Goal: Navigation & Orientation: Find specific page/section

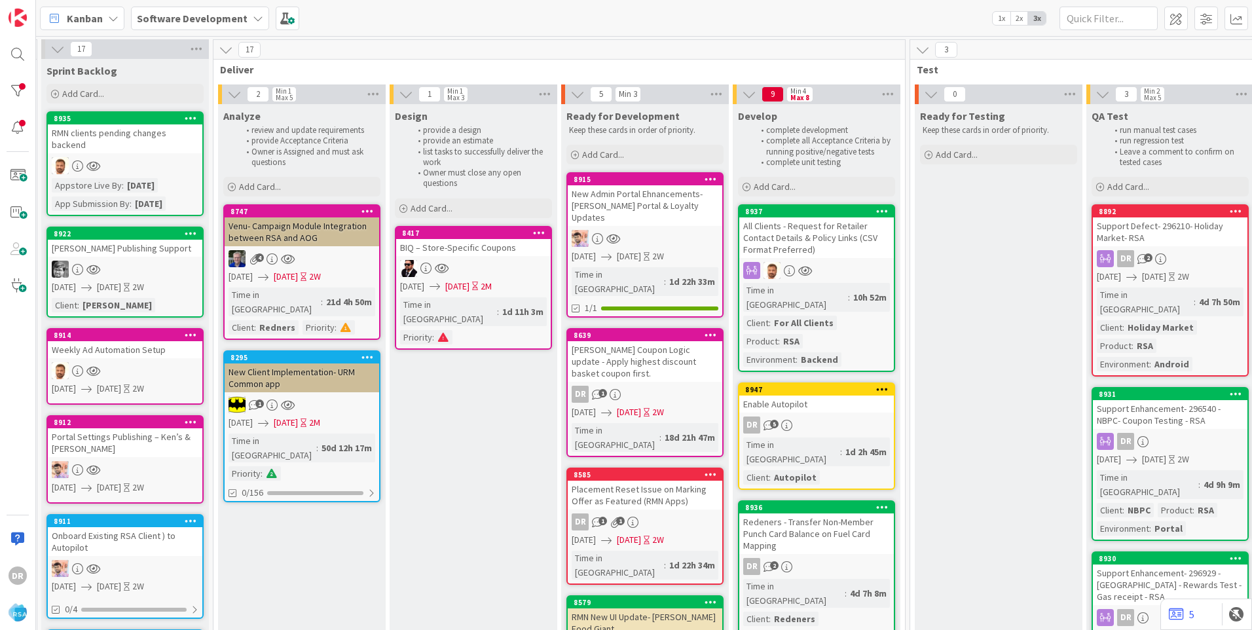
scroll to position [0, 1273]
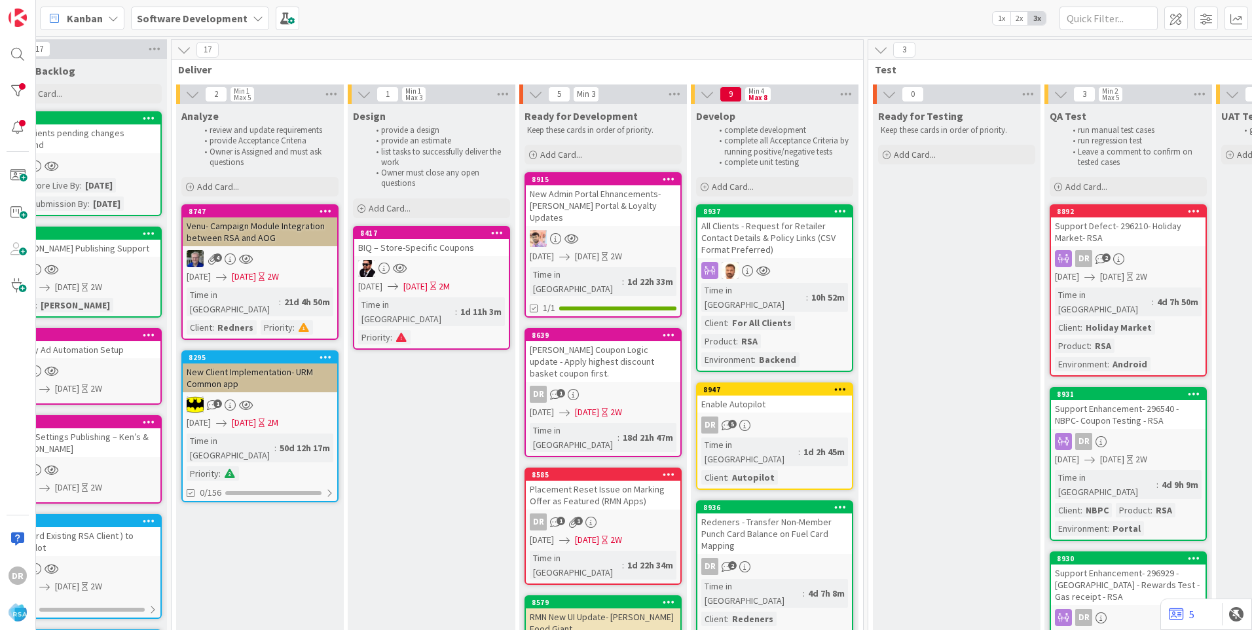
click at [774, 401] on link "8947 Enable Autopilot DR 5 Time in [GEOGRAPHIC_DATA] : 1d 2h 45m Client : Autop…" at bounding box center [774, 435] width 157 height 107
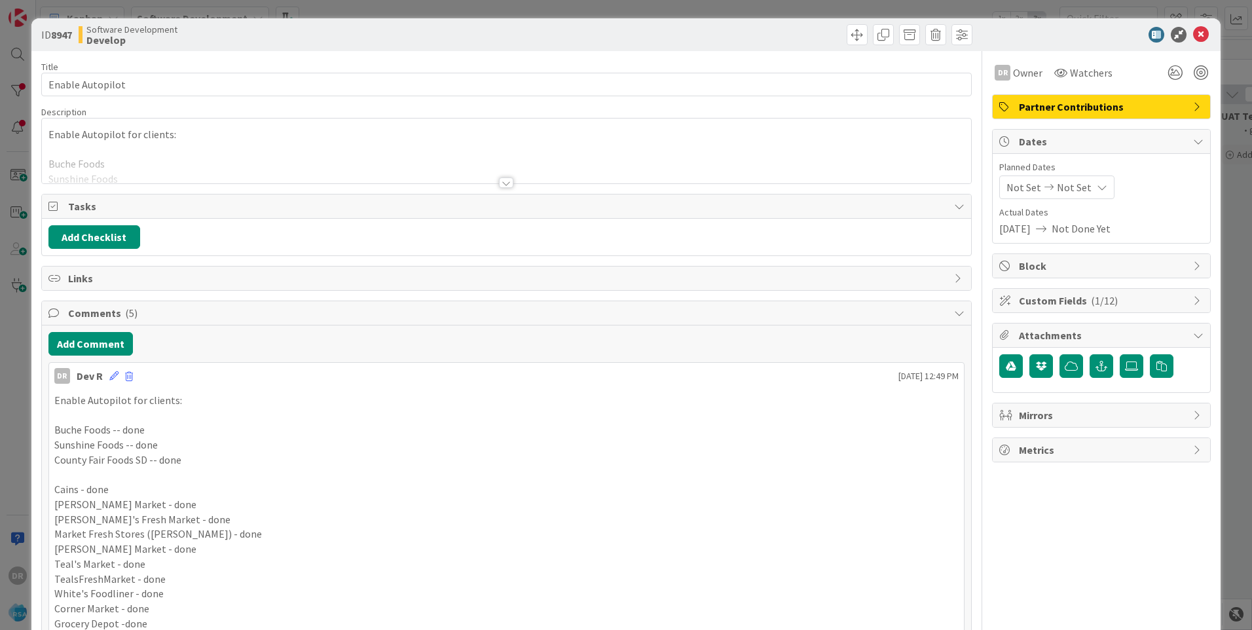
click at [151, 155] on div at bounding box center [506, 166] width 929 height 33
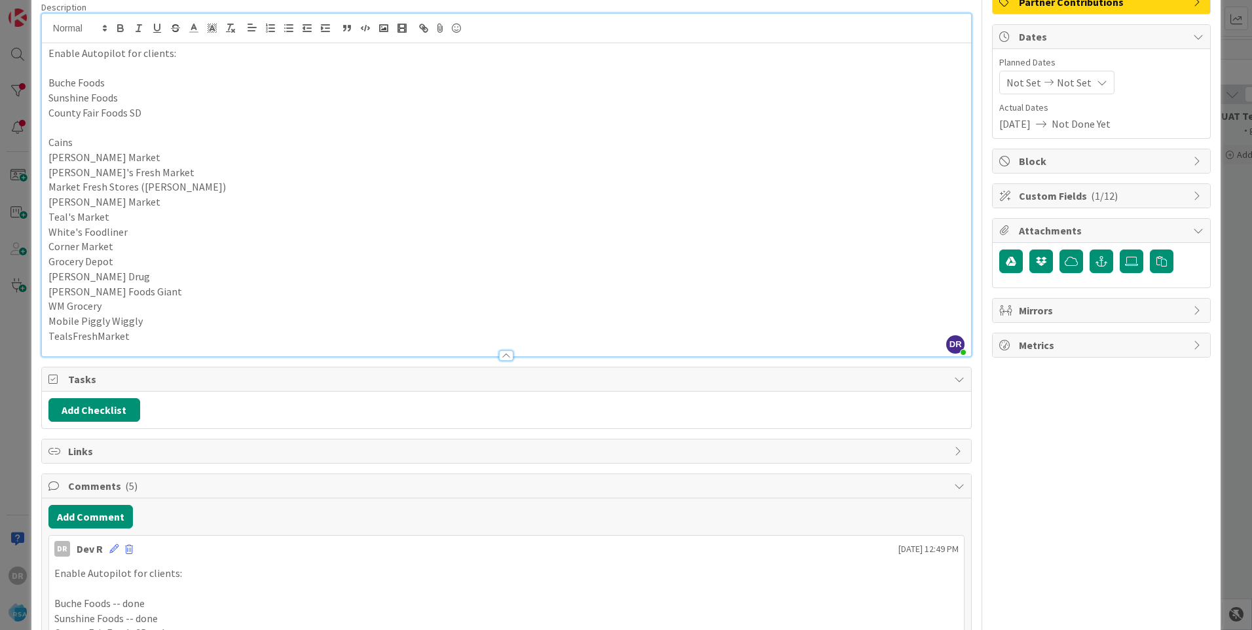
scroll to position [327, 0]
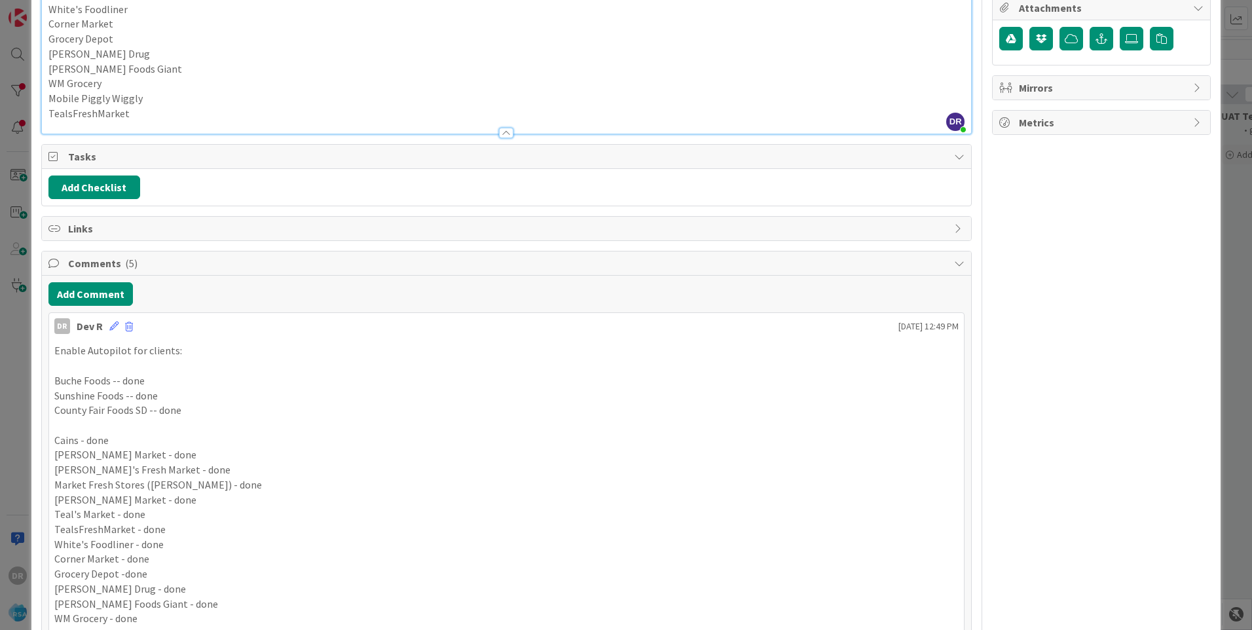
click at [145, 118] on p "TealsFreshMarket" at bounding box center [506, 113] width 916 height 15
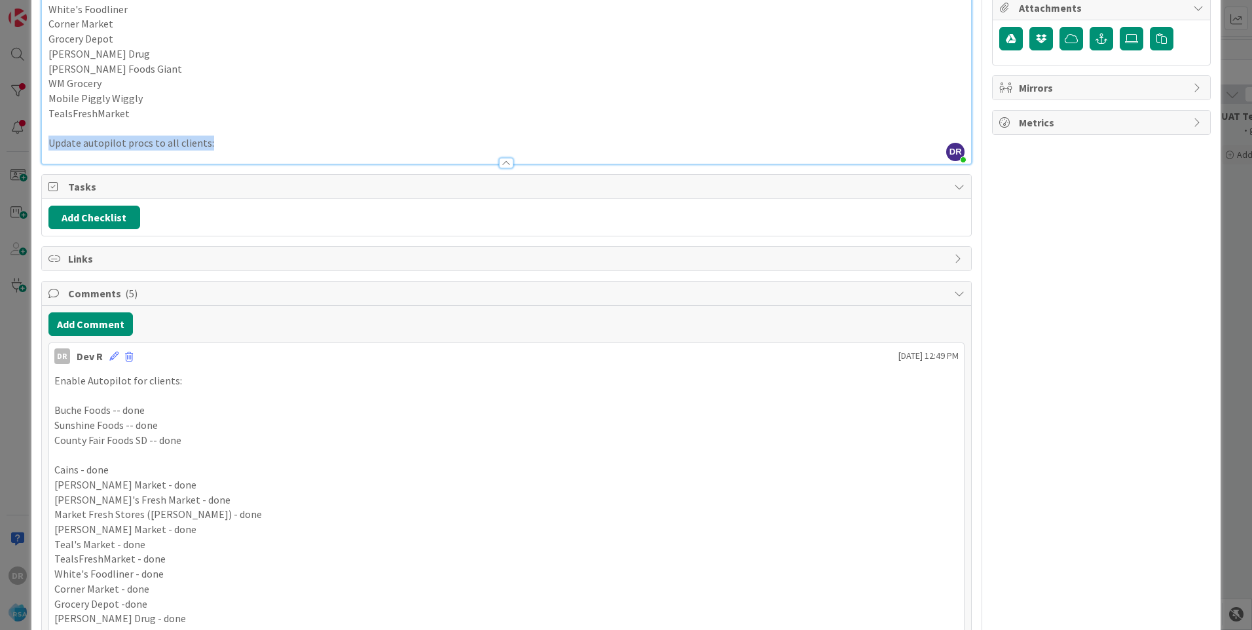
copy p "Update autopilot procs to all clients:"
click at [105, 319] on button "Add Comment" at bounding box center [90, 324] width 84 height 24
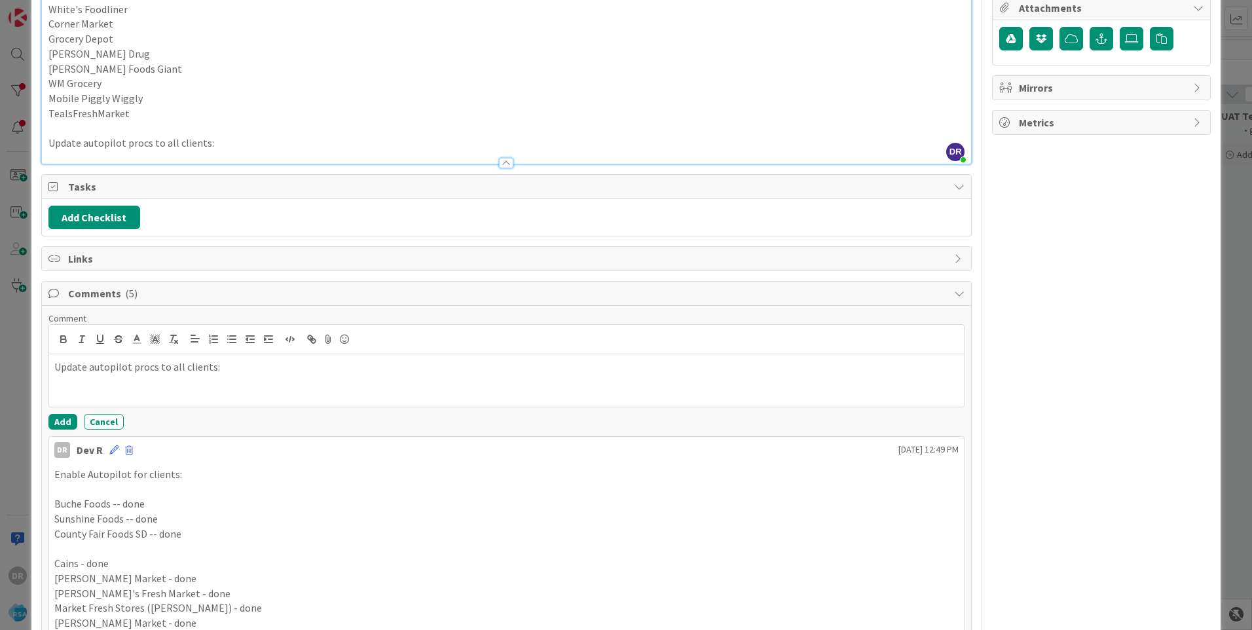
click at [86, 367] on p "Update autopilot procs to all clients:" at bounding box center [506, 366] width 904 height 15
click at [63, 141] on p "Update autopilot procs to all clients:" at bounding box center [506, 143] width 916 height 15
click at [73, 372] on p "Updated autopilot procs to all clients:" at bounding box center [506, 366] width 904 height 15
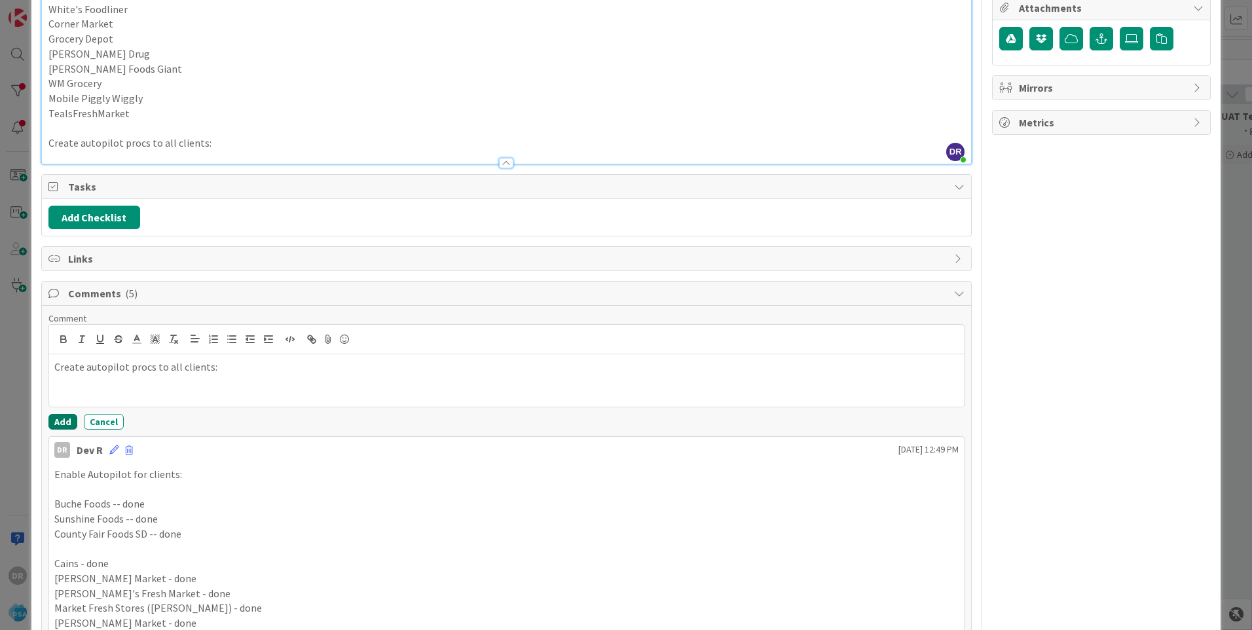
click at [63, 424] on button "Add" at bounding box center [62, 422] width 29 height 16
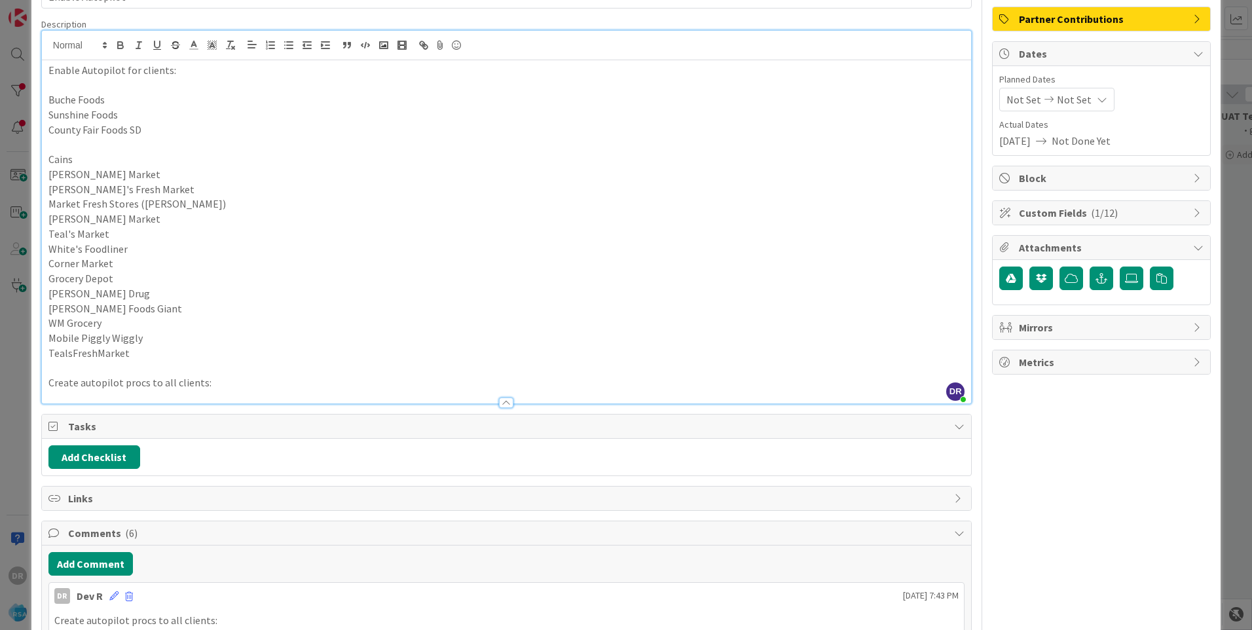
scroll to position [0, 0]
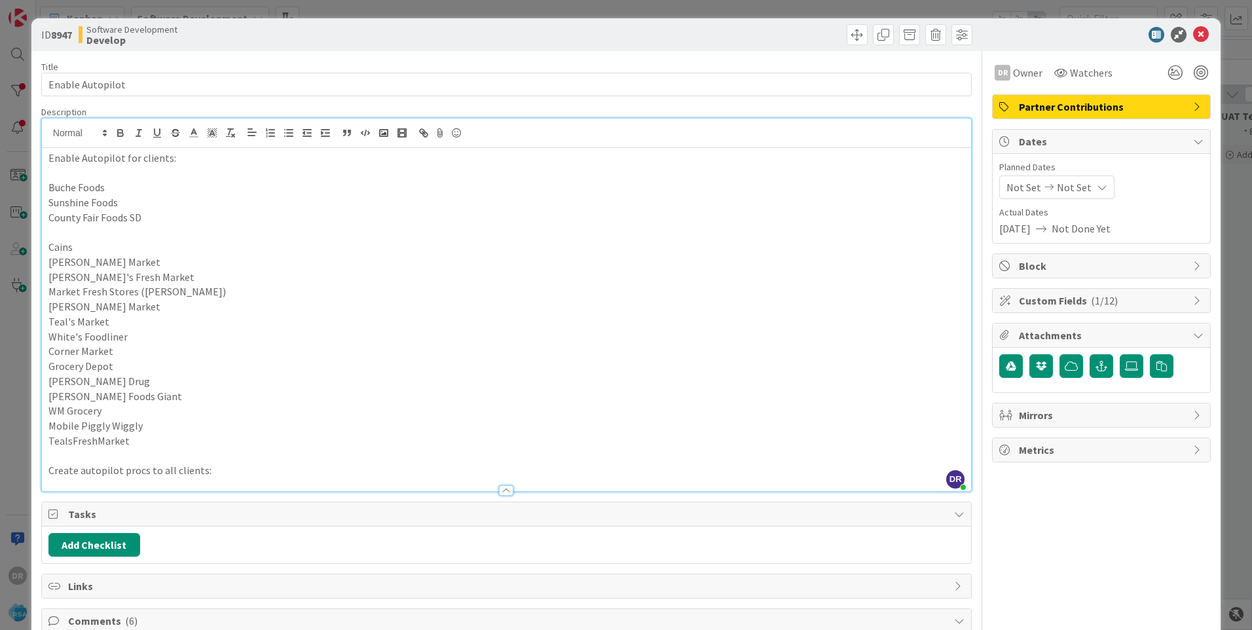
click at [77, 471] on p "Create autopilot procs to all clients:" at bounding box center [506, 470] width 916 height 15
drag, startPoint x: 255, startPoint y: 473, endPoint x: 32, endPoint y: 476, distance: 223.2
copy p "Create all new autopilot procs to all clients:"
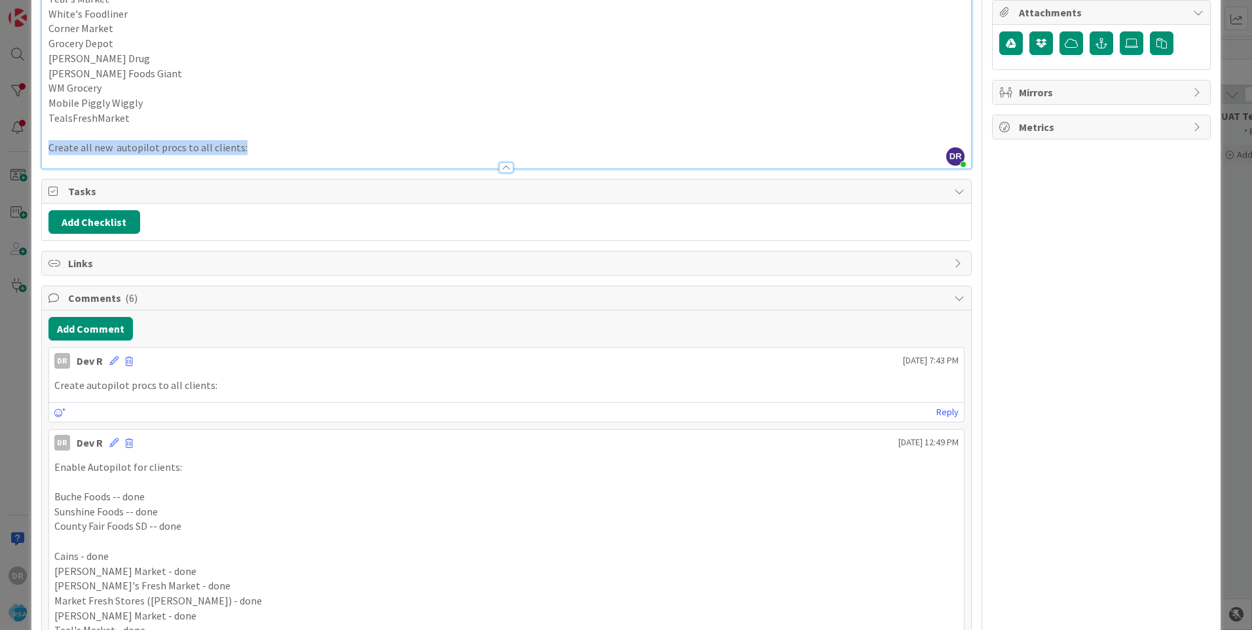
scroll to position [327, 0]
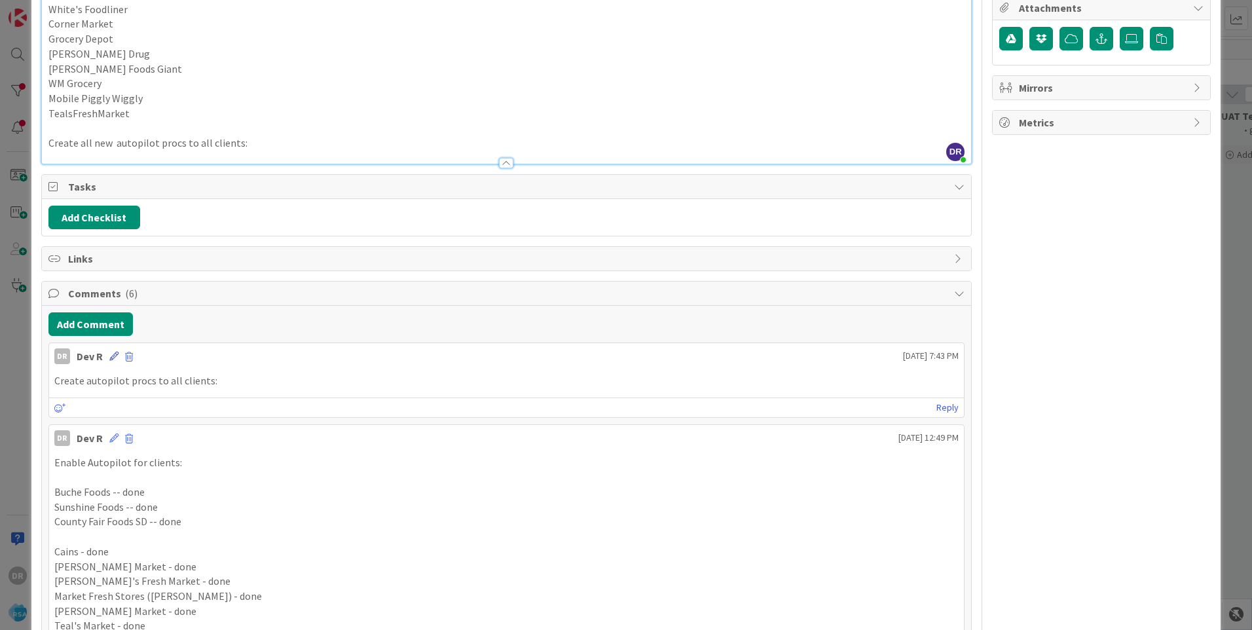
click at [110, 356] on icon at bounding box center [113, 356] width 9 height 9
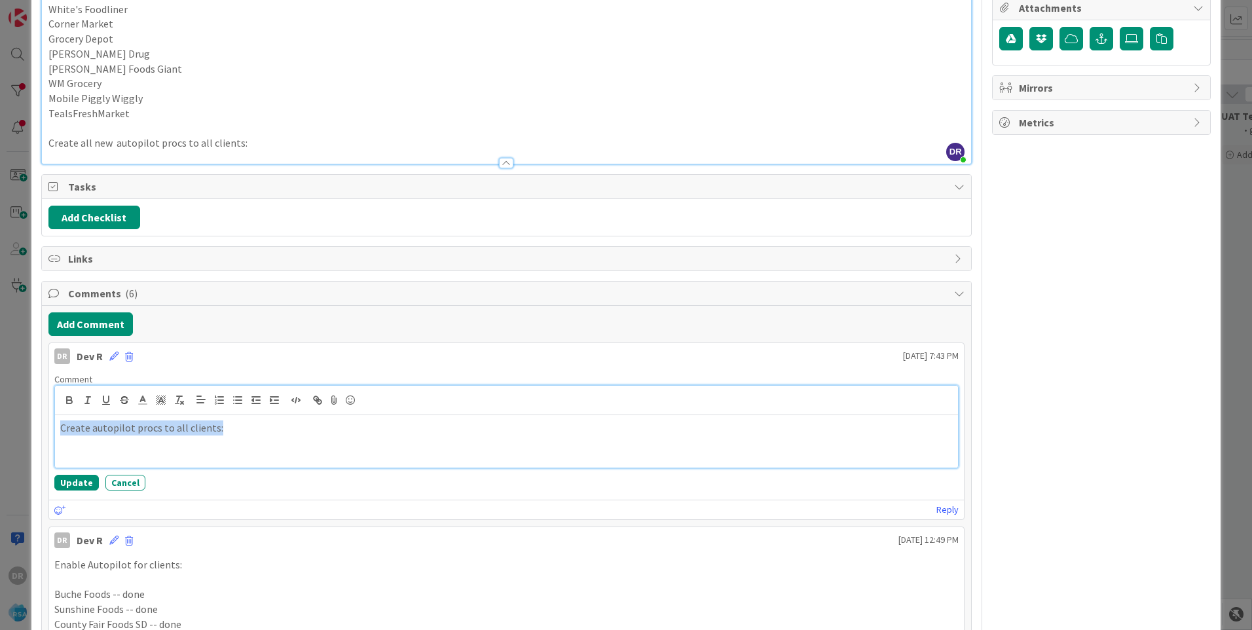
paste div
click at [85, 427] on p "Create all new autopilot procs to all clients:" at bounding box center [506, 427] width 892 height 15
click at [88, 428] on p "Create all new autopilot procs to all clients:" at bounding box center [506, 427] width 892 height 15
click at [278, 428] on p "Created all new autopilot procs to all clients:" at bounding box center [506, 427] width 892 height 15
click at [204, 429] on p "Created all new autopilot procs to all clients" at bounding box center [506, 427] width 892 height 15
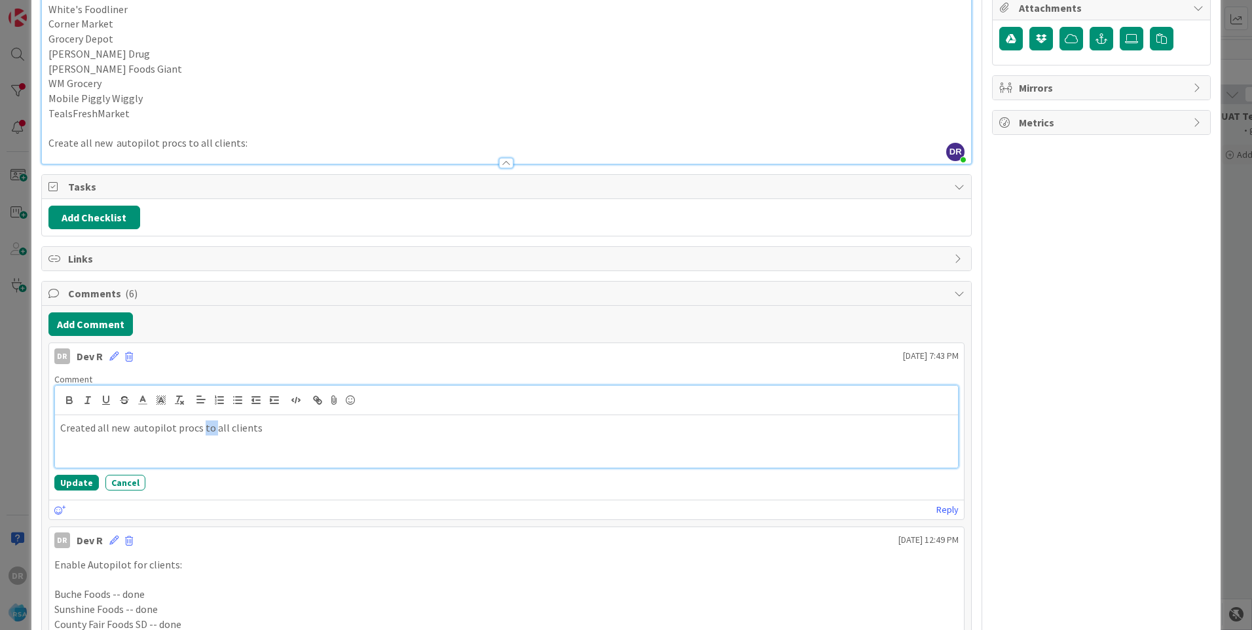
click at [204, 429] on p "Created all new autopilot procs to all clients" at bounding box center [506, 427] width 892 height 15
click at [272, 426] on p "Created all new autopilot procs in all clients" at bounding box center [506, 427] width 892 height 15
click at [73, 483] on button "Update" at bounding box center [76, 483] width 45 height 16
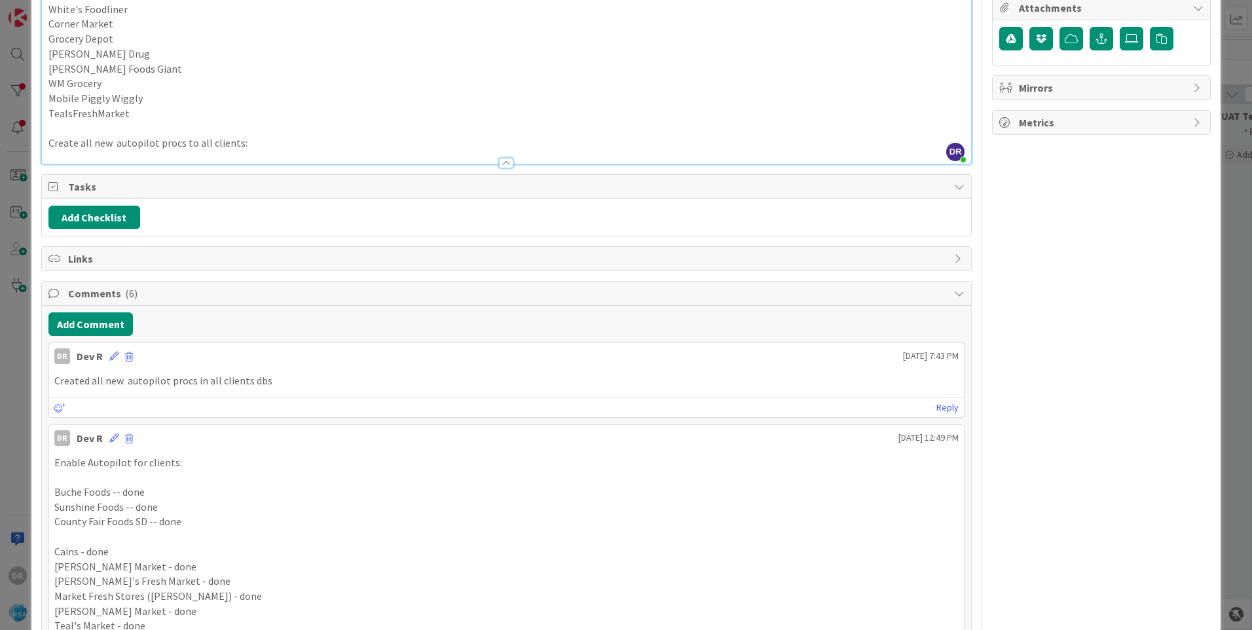
click at [247, 147] on p "Create all new autopilot procs to all clients:" at bounding box center [506, 143] width 916 height 15
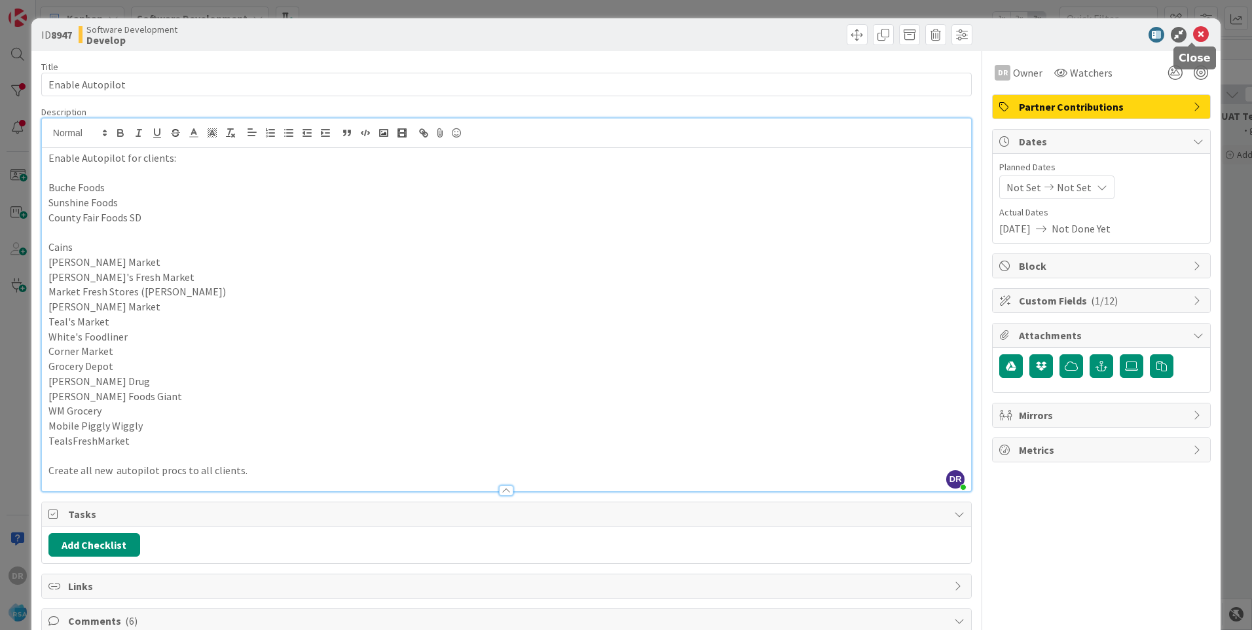
click at [1193, 33] on icon at bounding box center [1201, 35] width 16 height 16
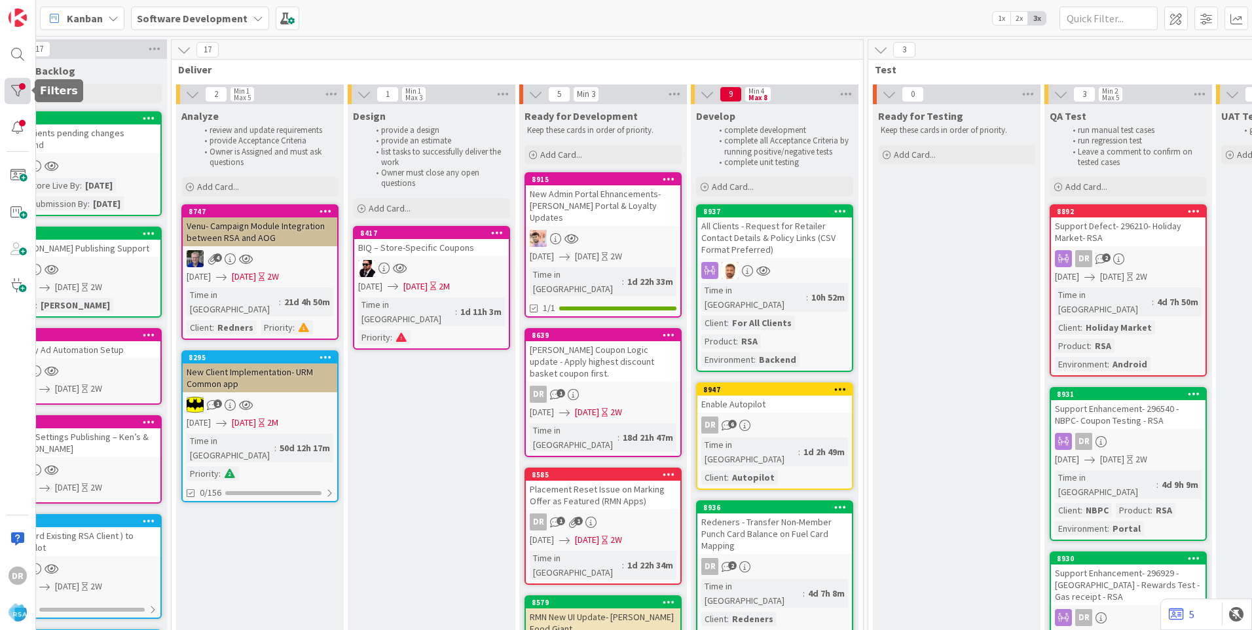
click at [27, 93] on div at bounding box center [18, 91] width 26 height 26
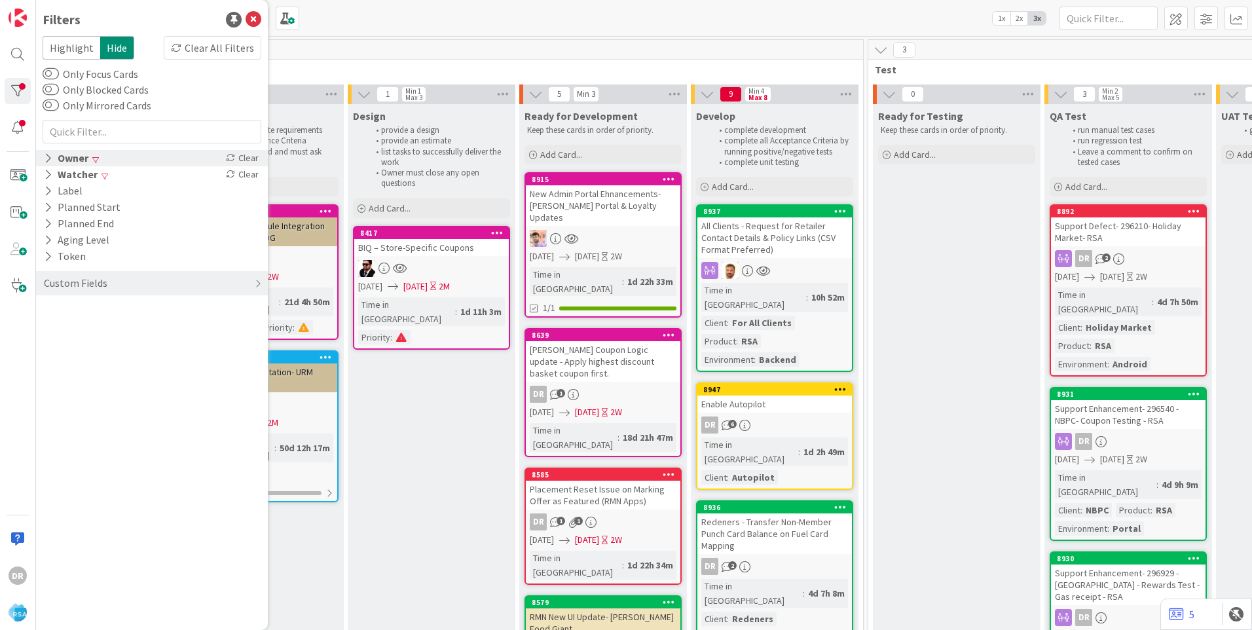
click at [63, 160] on div "Owner" at bounding box center [66, 158] width 47 height 16
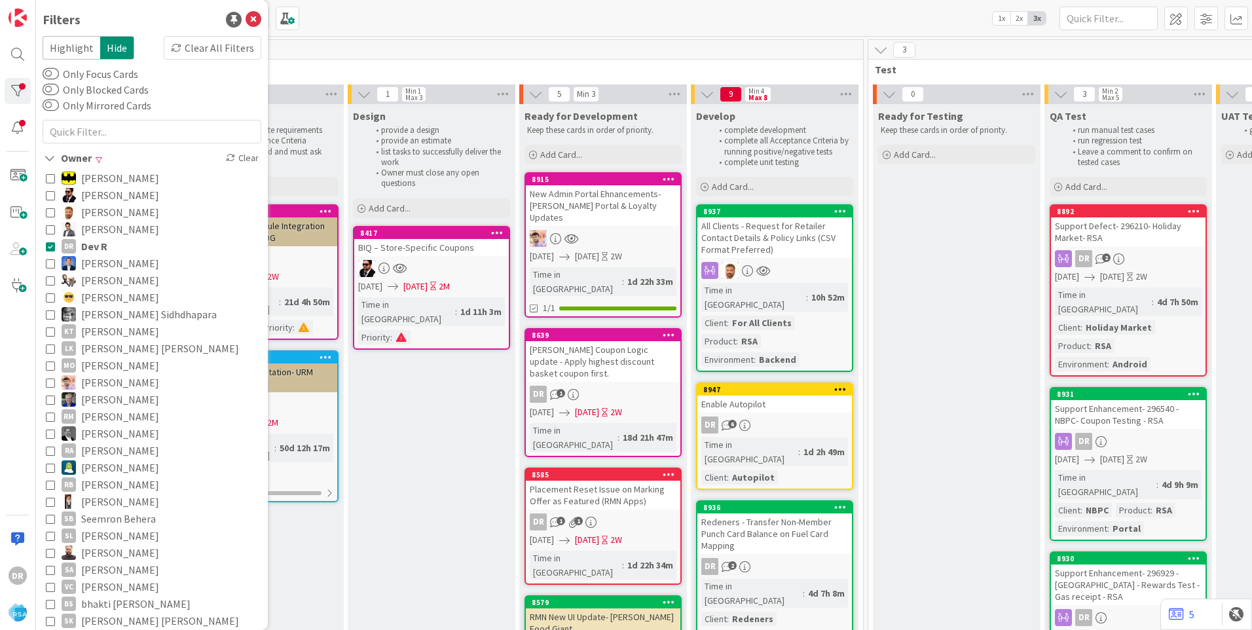
click at [54, 249] on icon at bounding box center [50, 246] width 9 height 9
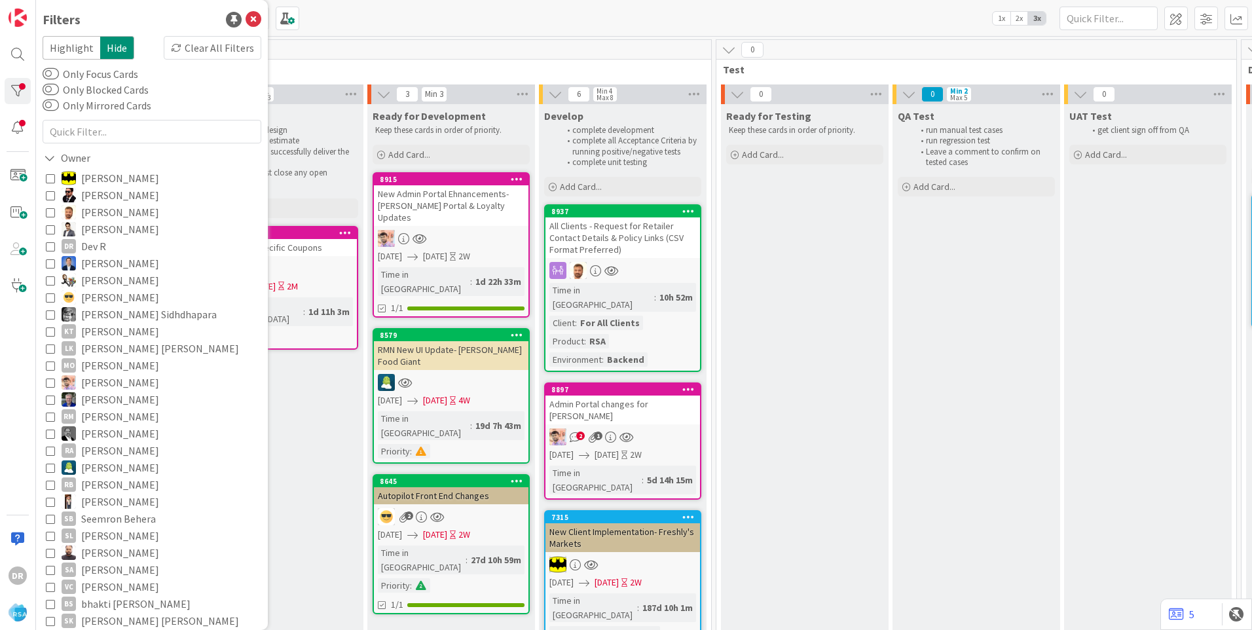
scroll to position [0, 1525]
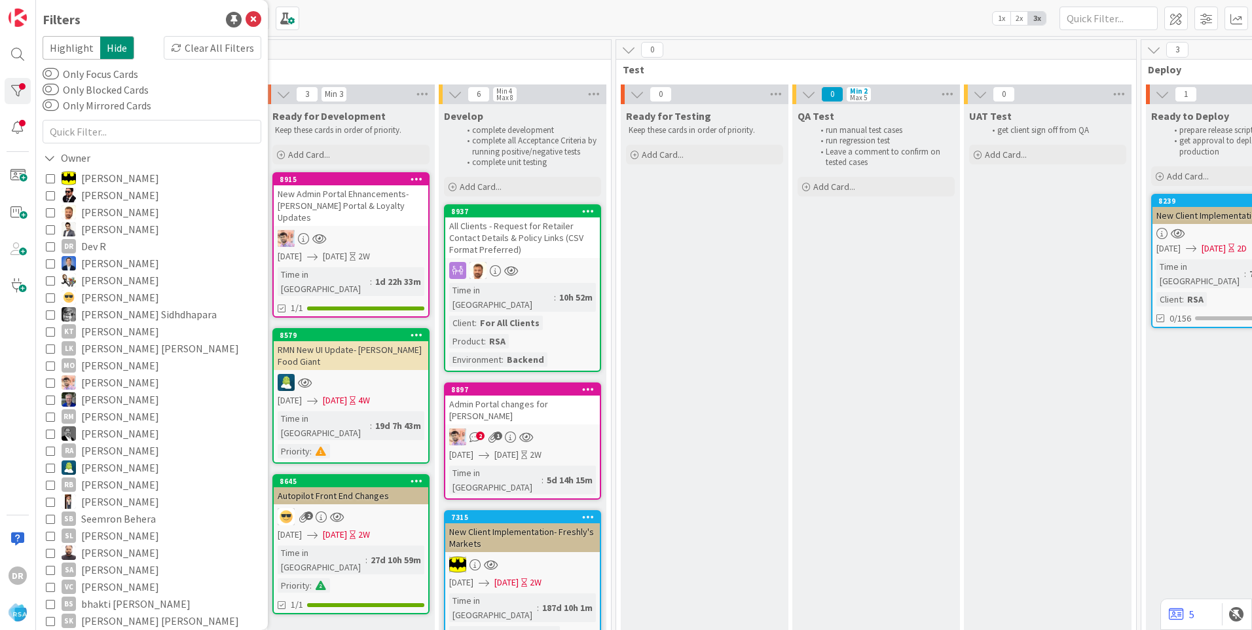
click at [518, 234] on div "All Clients - Request for Retailer Contact Details & Policy Links (CSV Format P…" at bounding box center [522, 237] width 154 height 41
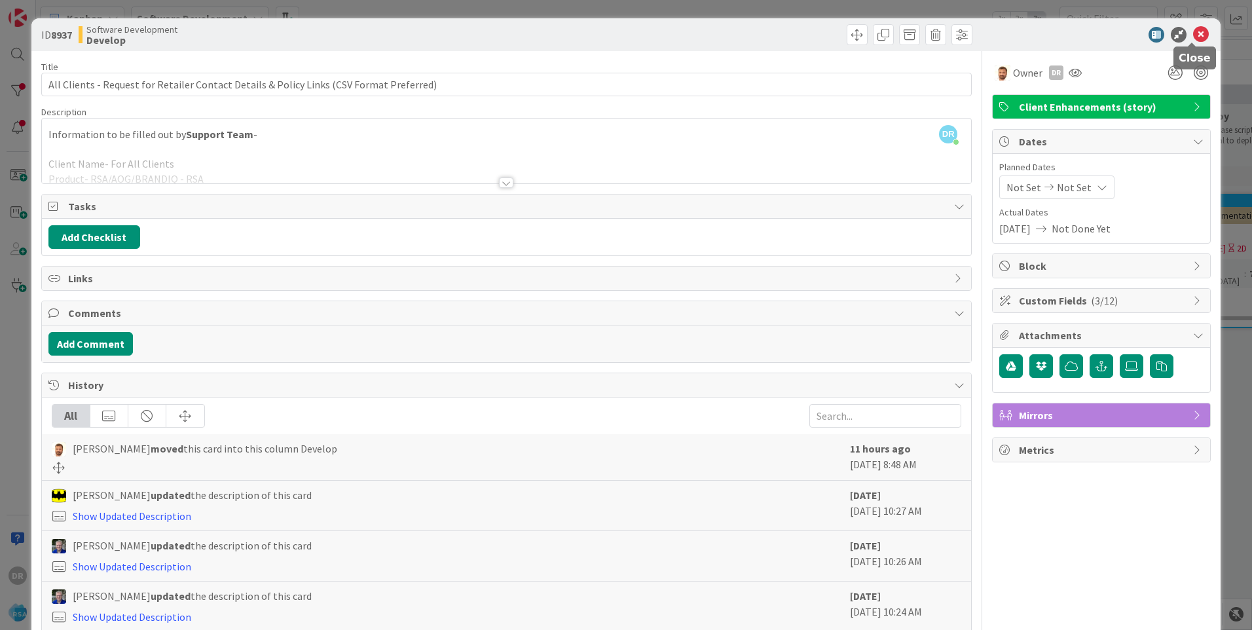
click at [1197, 35] on icon at bounding box center [1201, 35] width 16 height 16
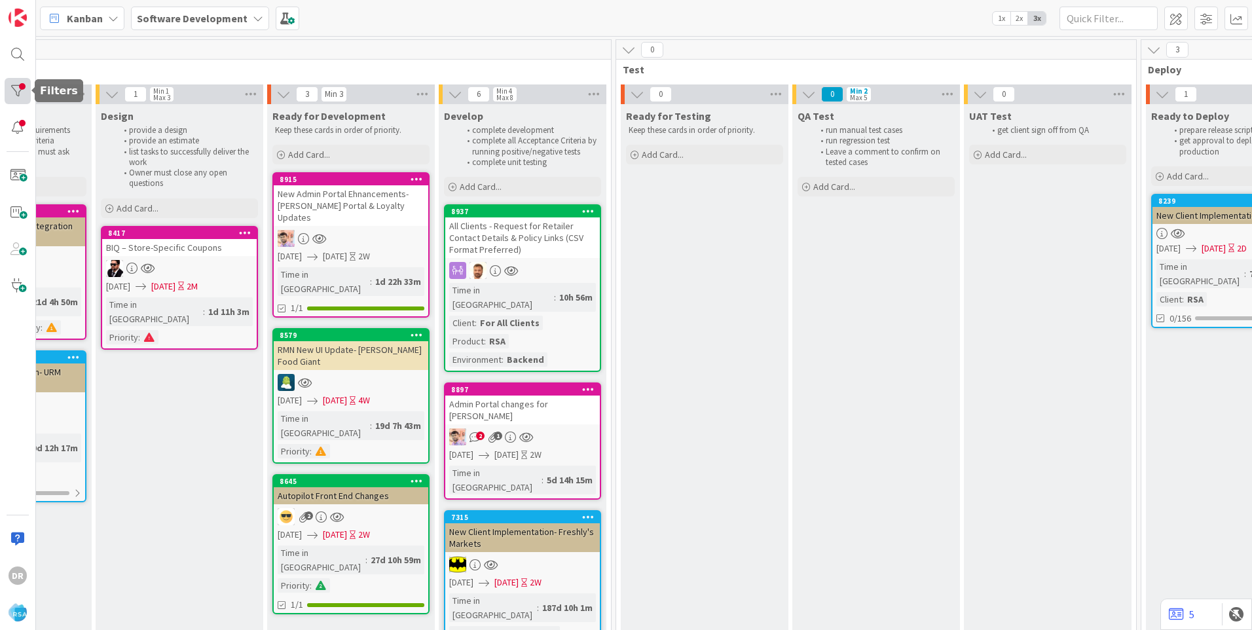
click at [18, 90] on div at bounding box center [18, 91] width 26 height 26
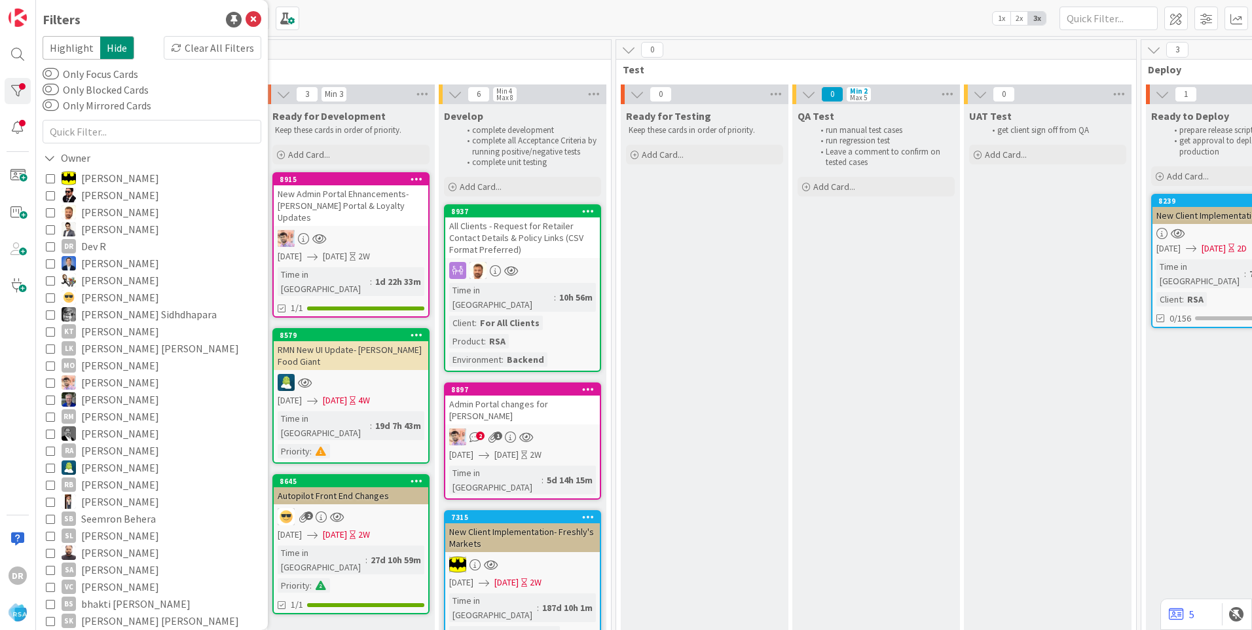
click at [48, 249] on icon at bounding box center [50, 246] width 9 height 9
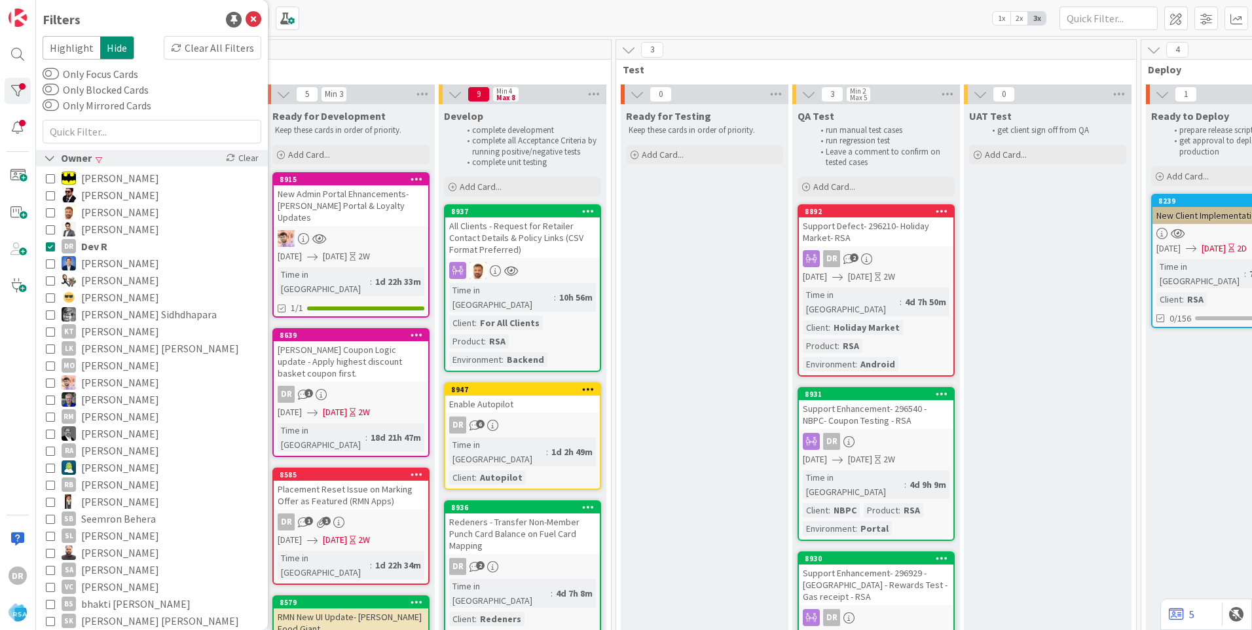
click at [54, 161] on icon at bounding box center [50, 158] width 12 height 11
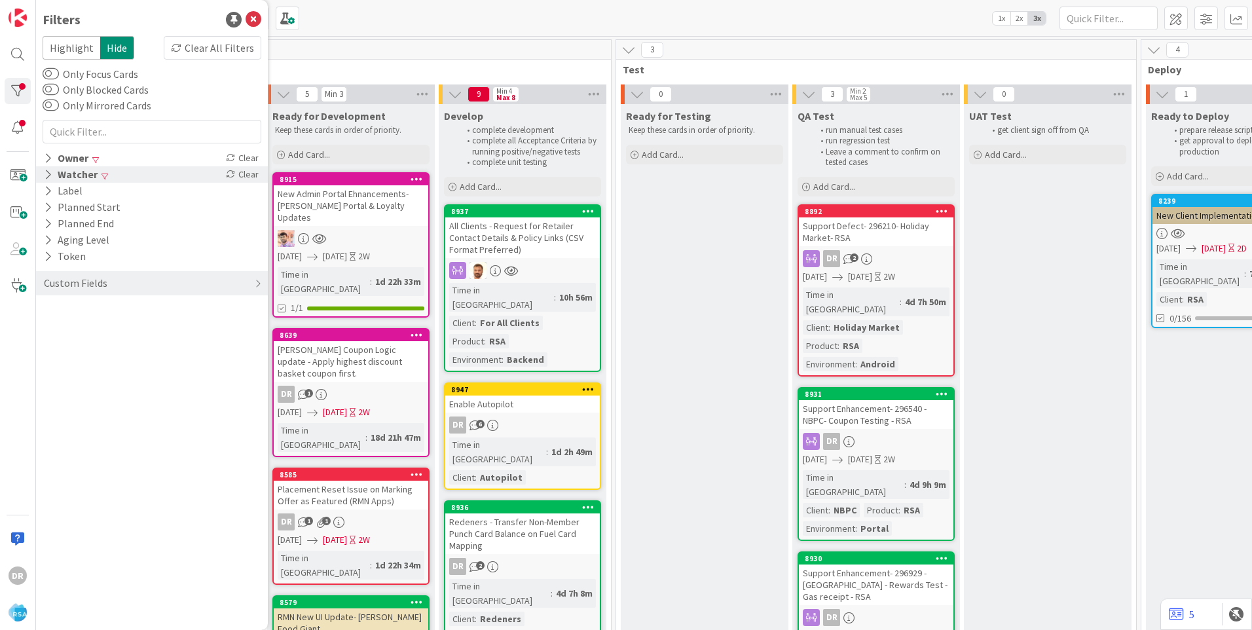
click at [53, 177] on div "Watcher" at bounding box center [71, 174] width 56 height 16
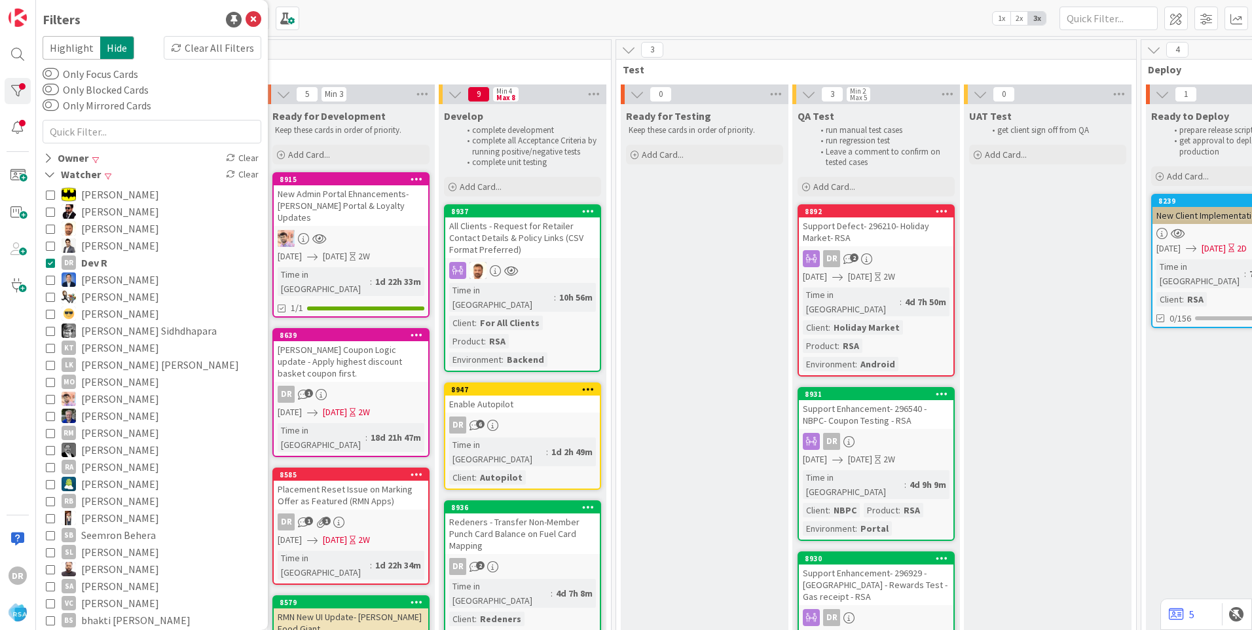
click at [54, 264] on icon at bounding box center [50, 262] width 9 height 9
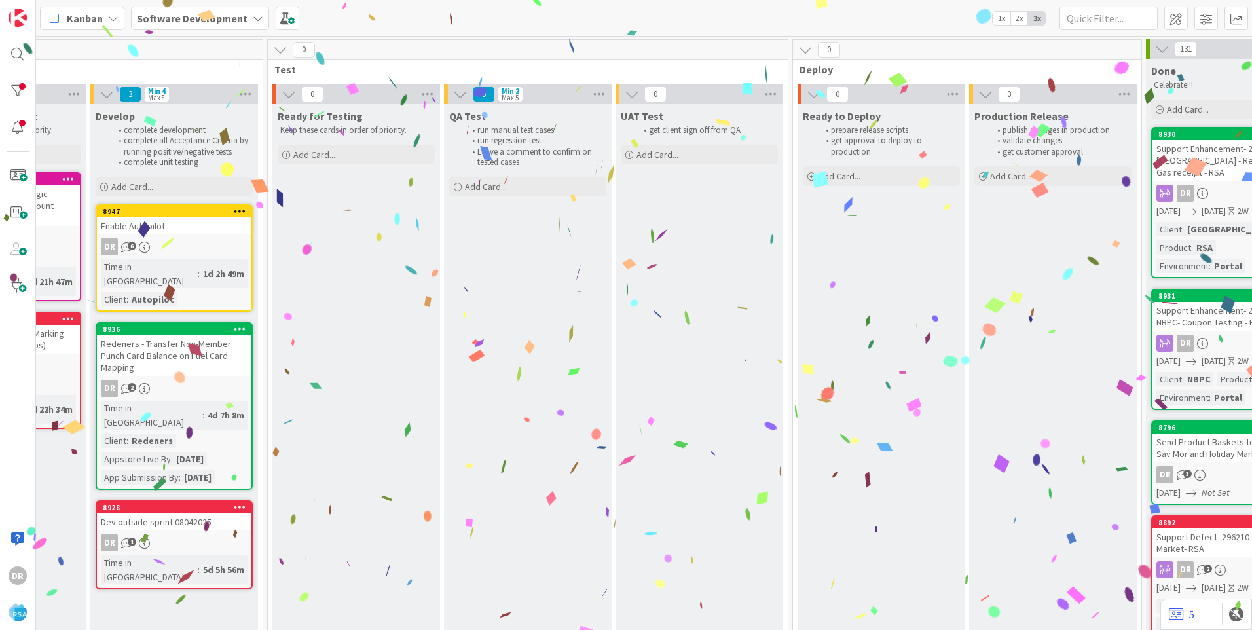
scroll to position [0, 1604]
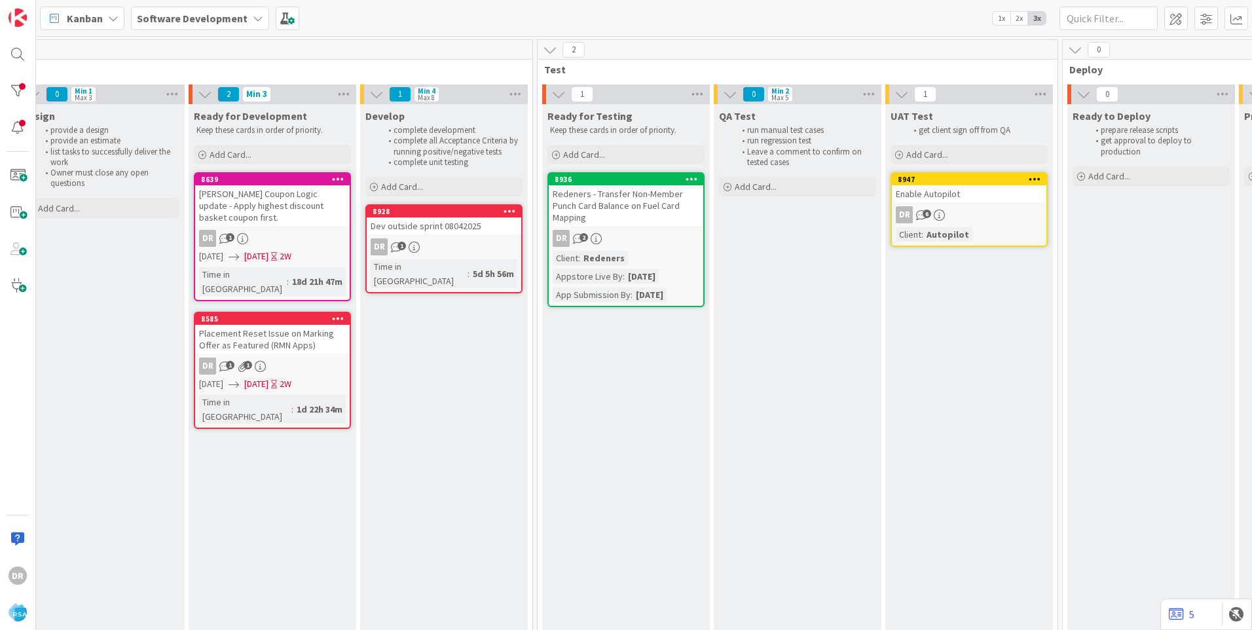
click at [272, 325] on div "Placement Reset Issue on Marking Offer as Featured (RMN Apps)" at bounding box center [272, 339] width 154 height 29
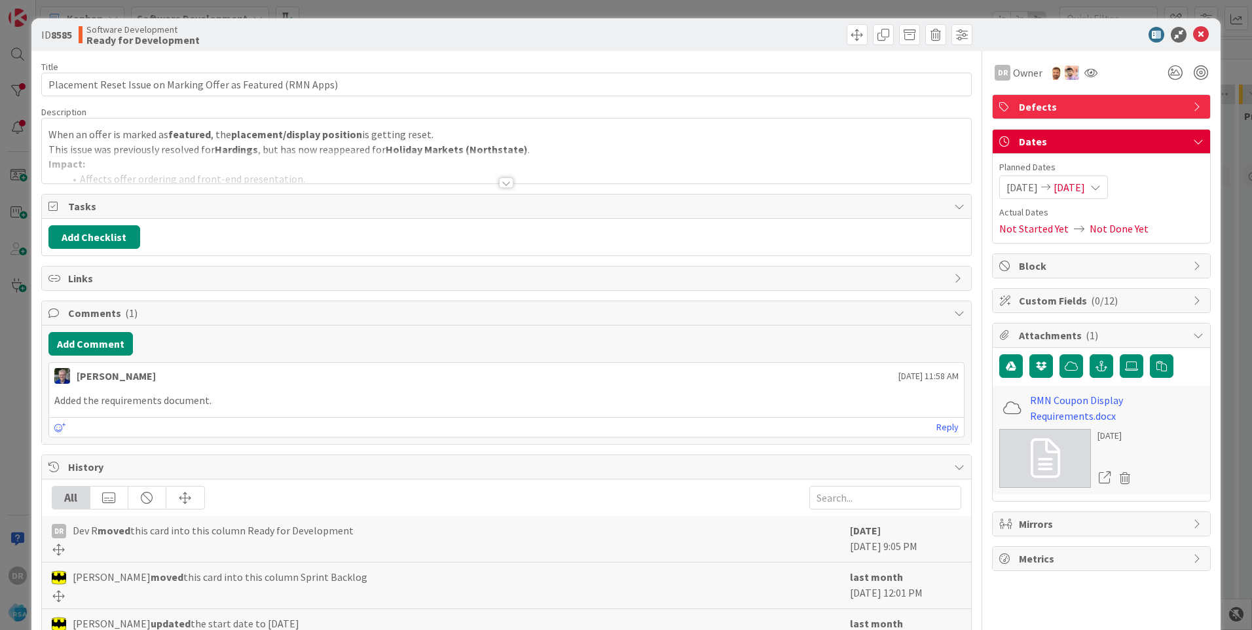
click at [211, 147] on div "When an offer is marked as featured , the placement/display position is getting…" at bounding box center [506, 150] width 929 height 65
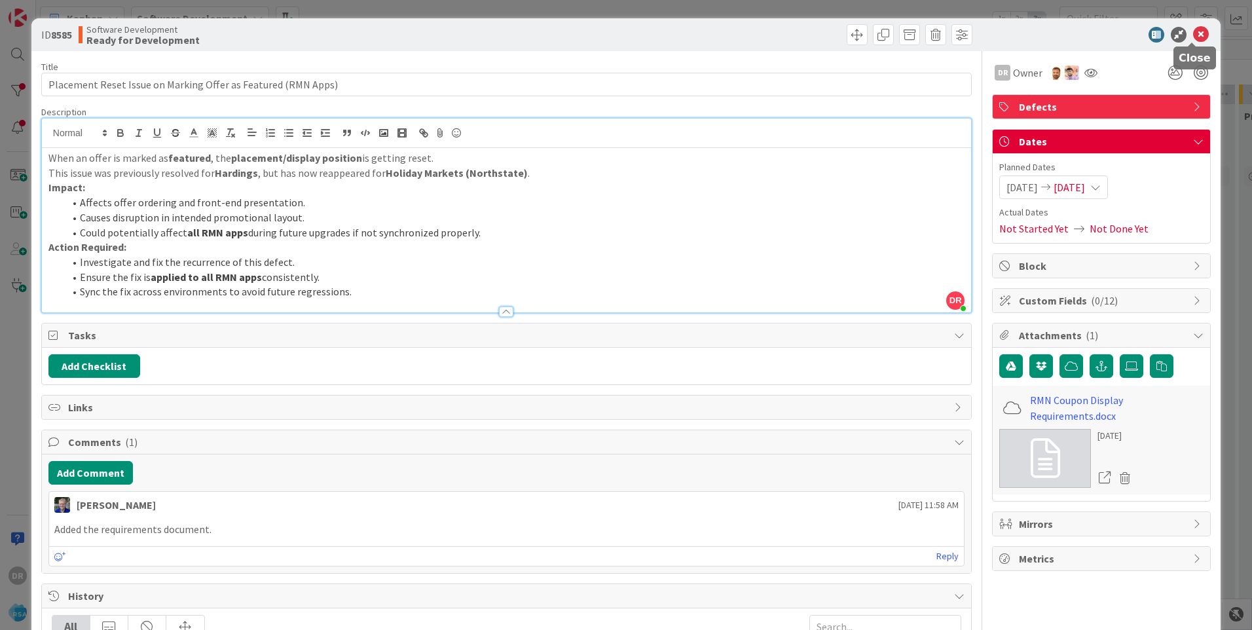
click at [1193, 32] on icon at bounding box center [1201, 35] width 16 height 16
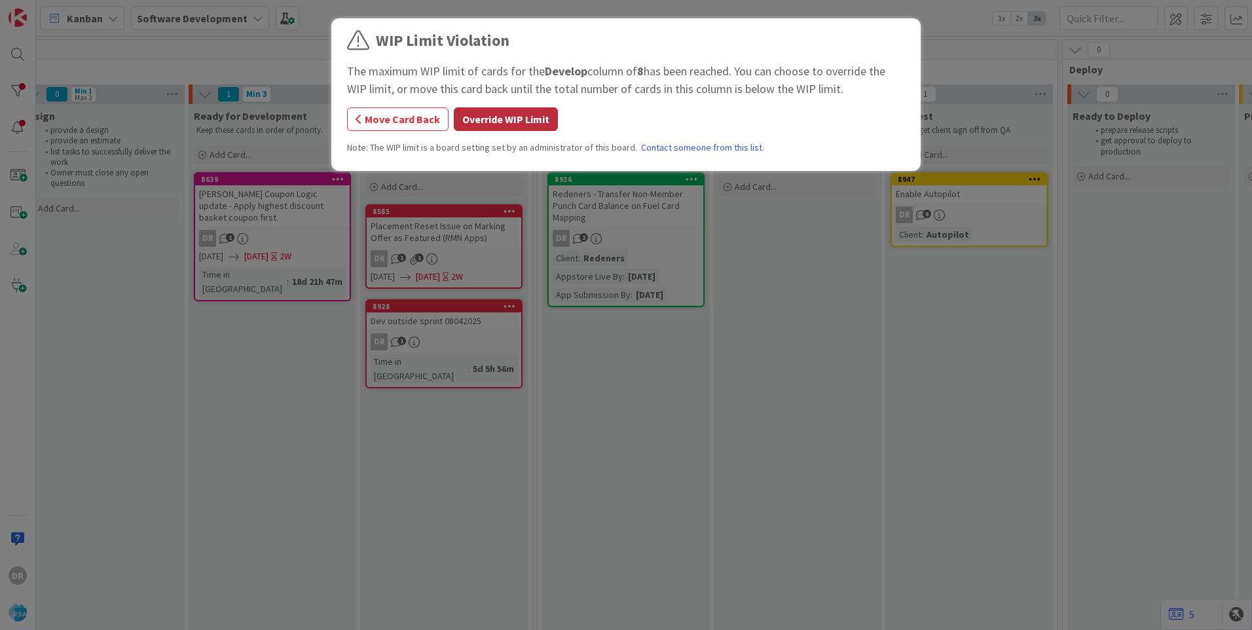
click at [488, 120] on button "Override WIP Limit" at bounding box center [506, 119] width 104 height 24
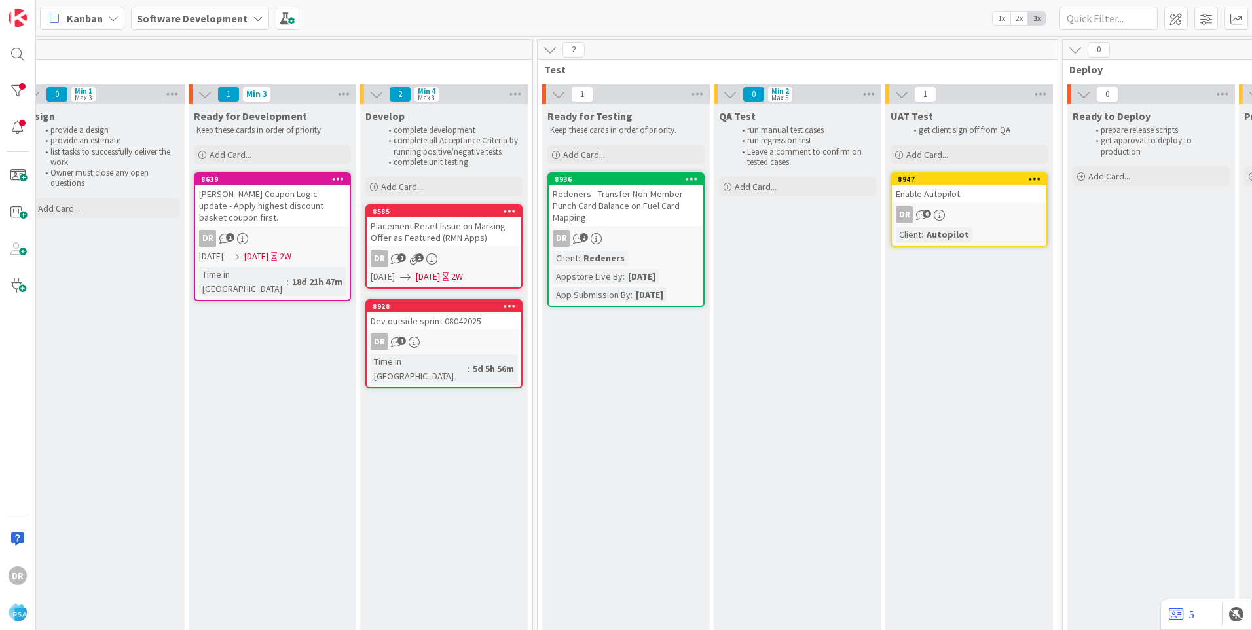
click at [441, 236] on div "Placement Reset Issue on Marking Offer as Featured (RMN Apps)" at bounding box center [444, 231] width 154 height 29
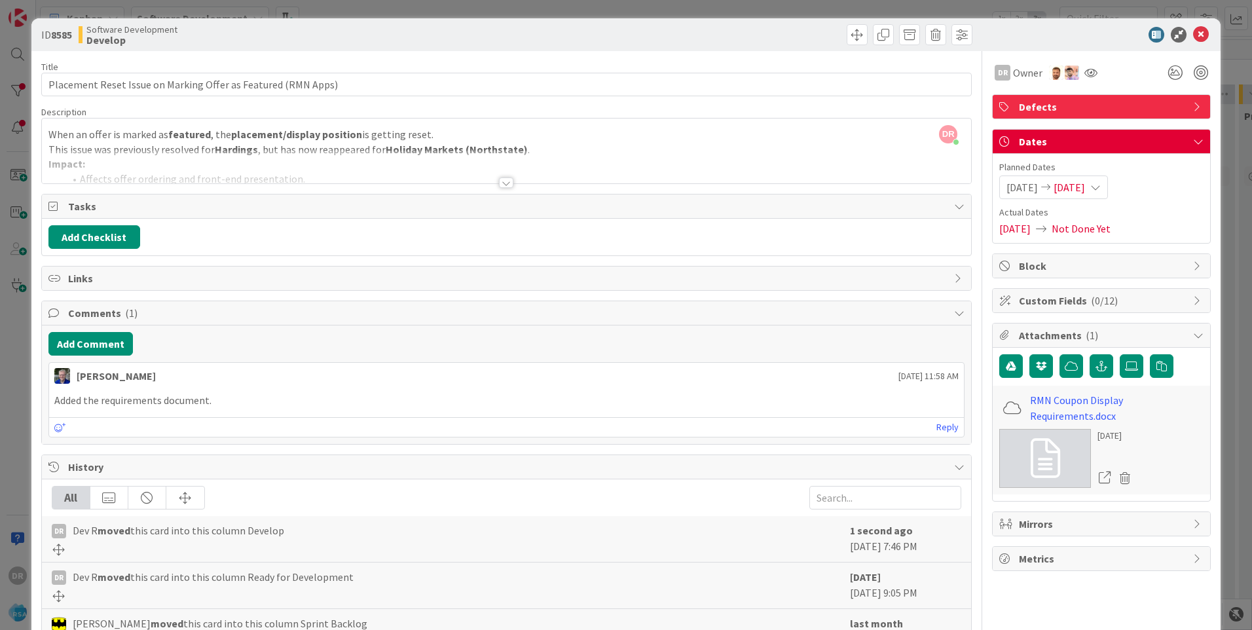
click at [1020, 188] on span "[DATE]" at bounding box center [1021, 187] width 31 height 16
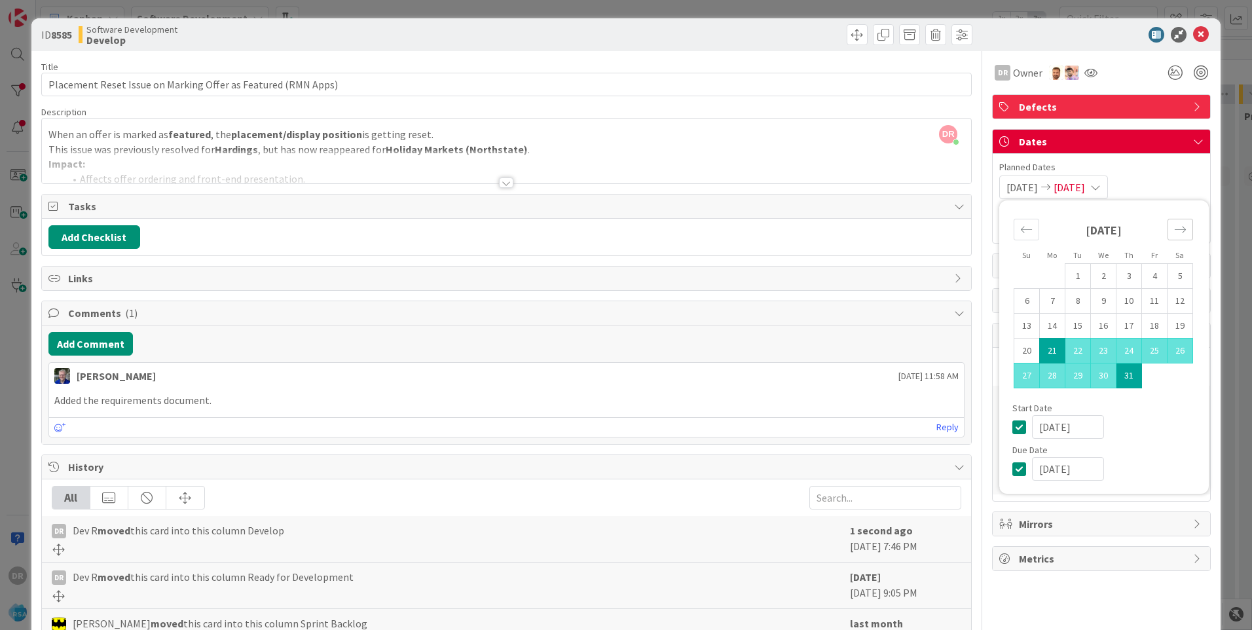
click at [1174, 233] on icon "Move forward to switch to the next month." at bounding box center [1180, 229] width 12 height 12
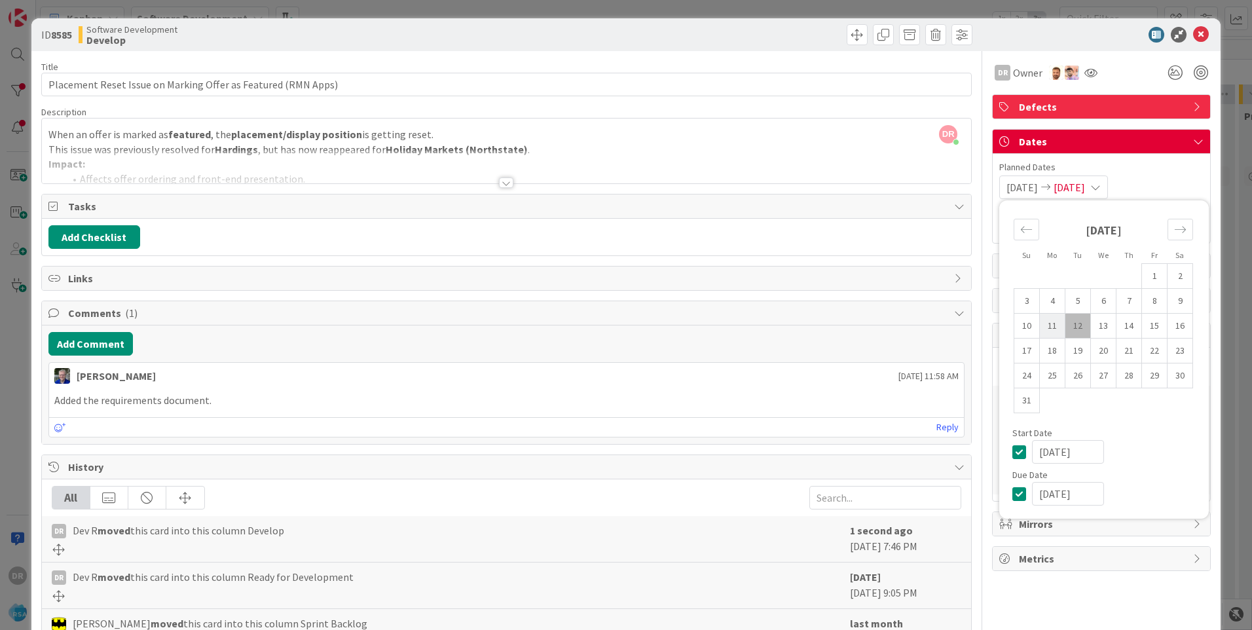
click at [1047, 325] on td "11" at bounding box center [1052, 326] width 26 height 25
type input "[DATE]"
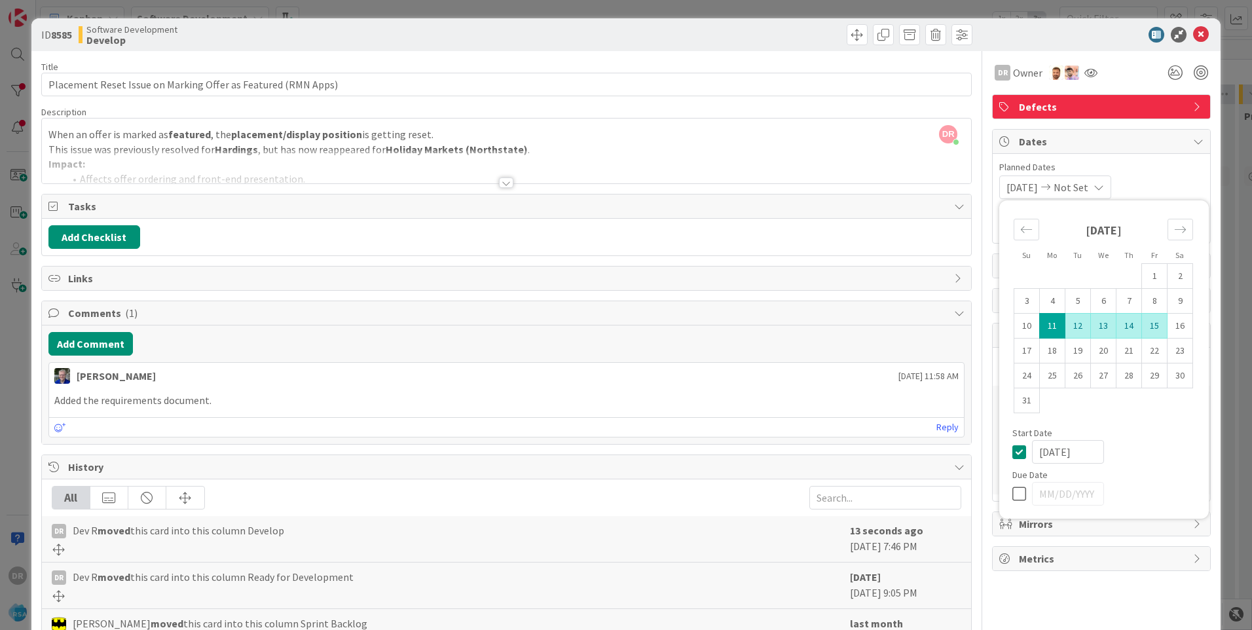
click at [1144, 323] on td "15" at bounding box center [1155, 326] width 26 height 25
type input "[DATE]"
click at [1164, 179] on div "[DATE] [DATE] Su Mo Tu We Th Fr Sa [DATE] 1 2 3 4 5 6 7 8 9 10 11 12 13 14 15 1…" at bounding box center [1101, 187] width 204 height 24
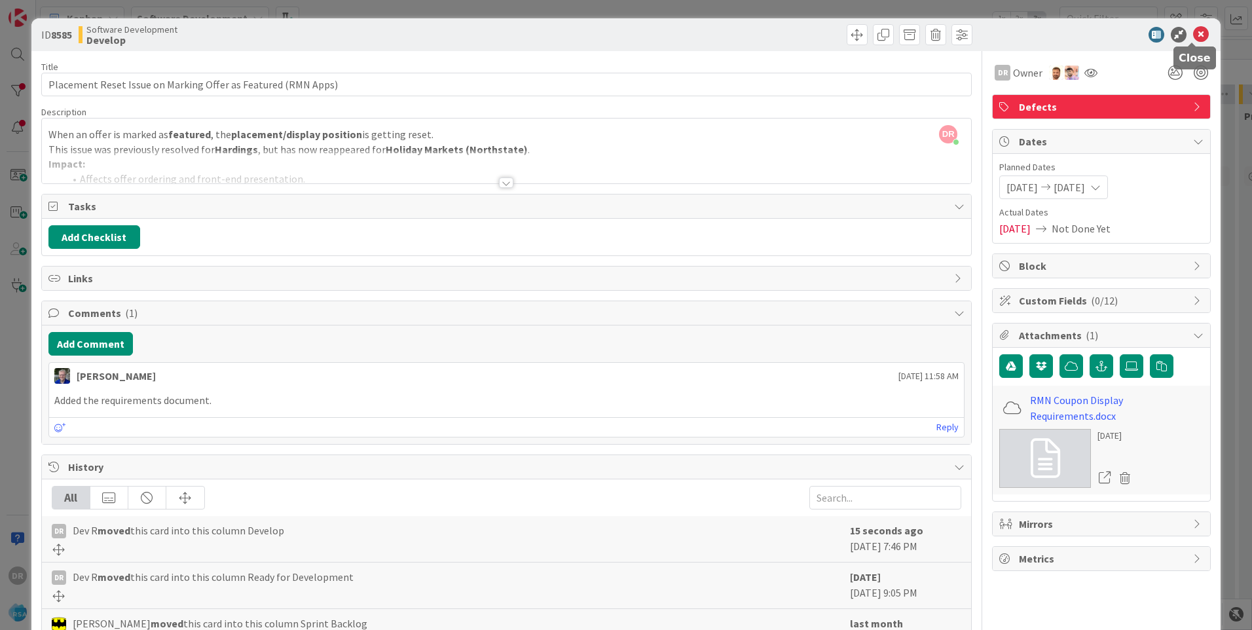
click at [1193, 33] on icon at bounding box center [1201, 35] width 16 height 16
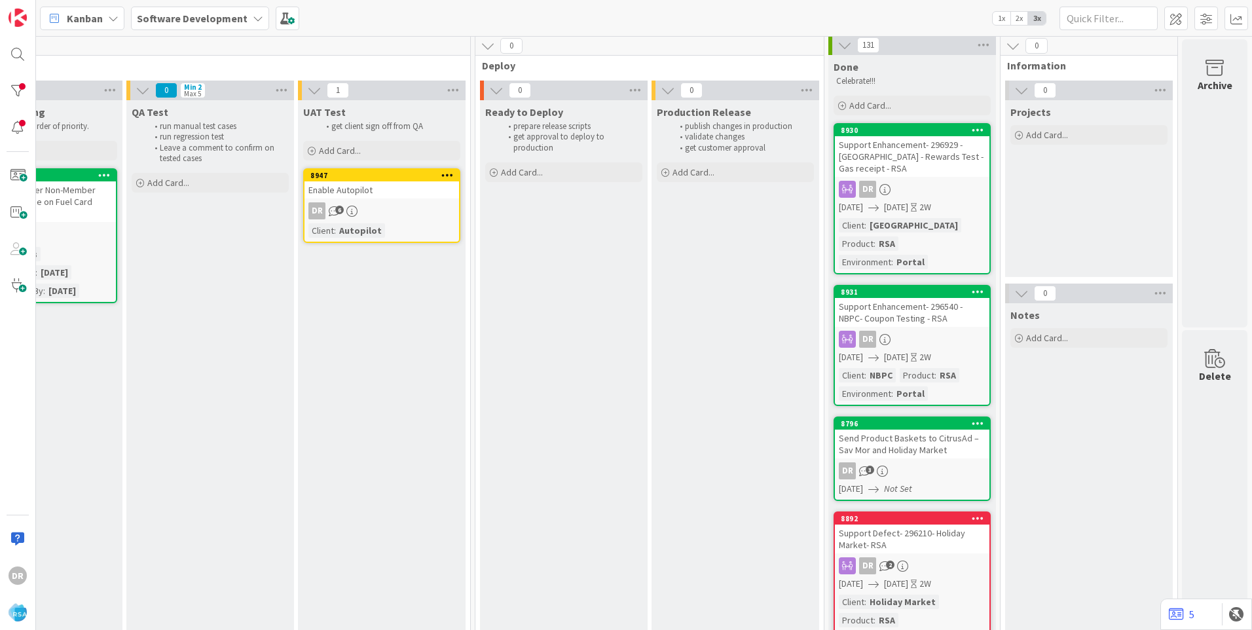
scroll to position [0, 2201]
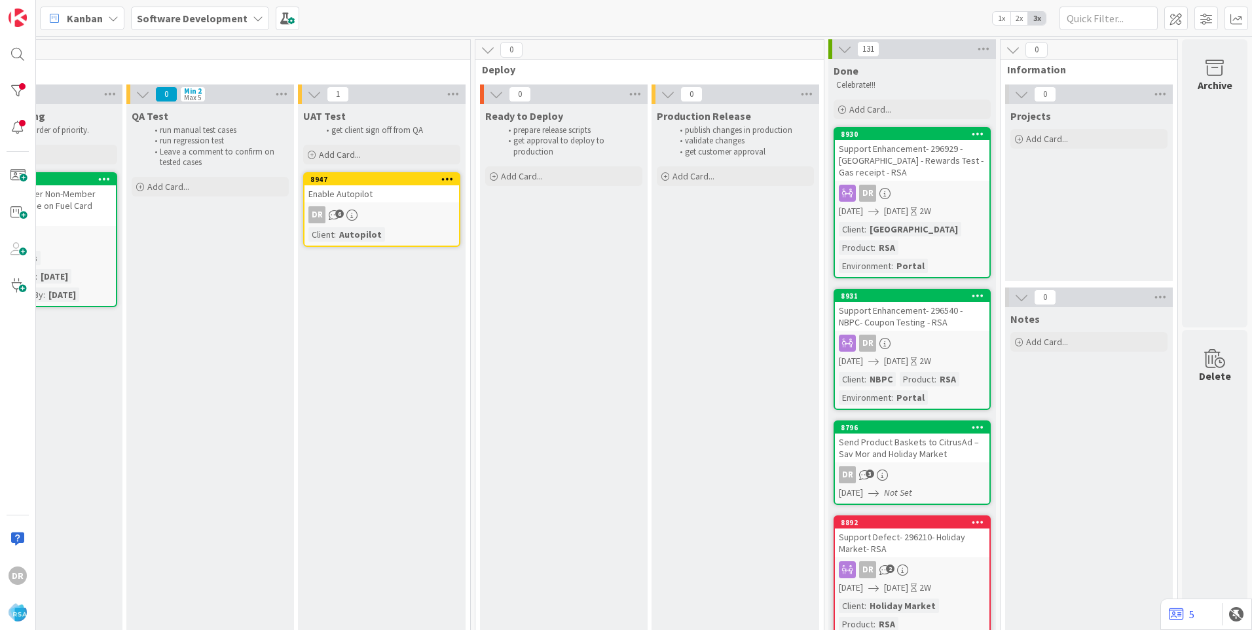
click at [357, 192] on div "Enable Autopilot" at bounding box center [381, 193] width 154 height 17
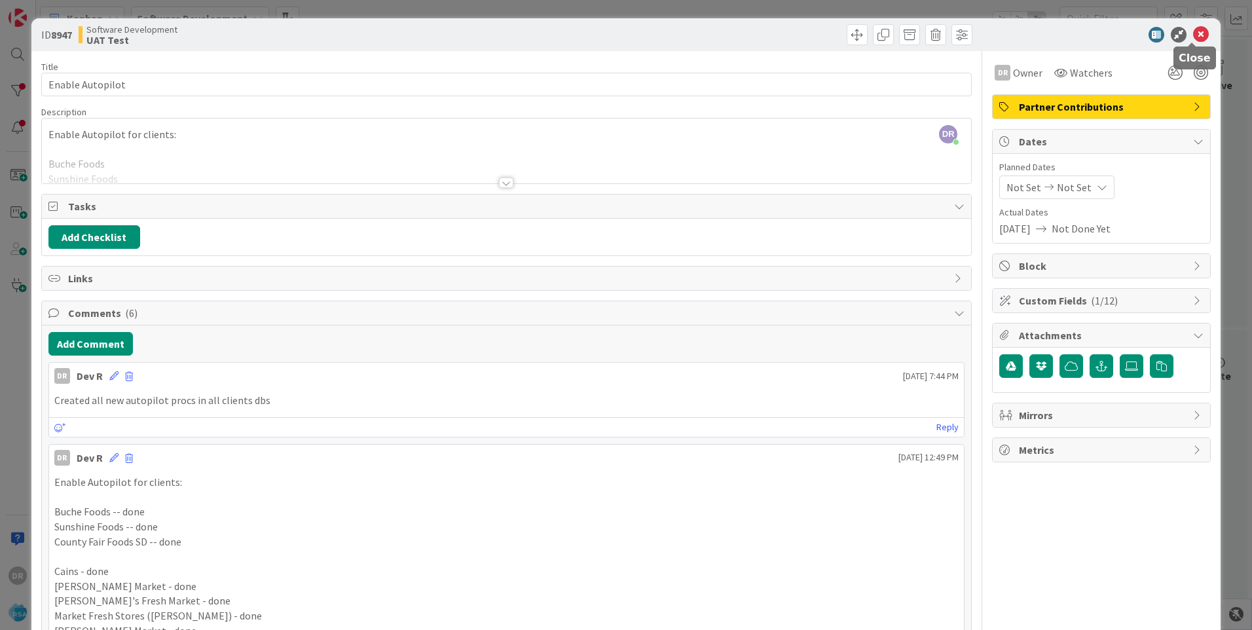
click at [1194, 33] on icon at bounding box center [1201, 35] width 16 height 16
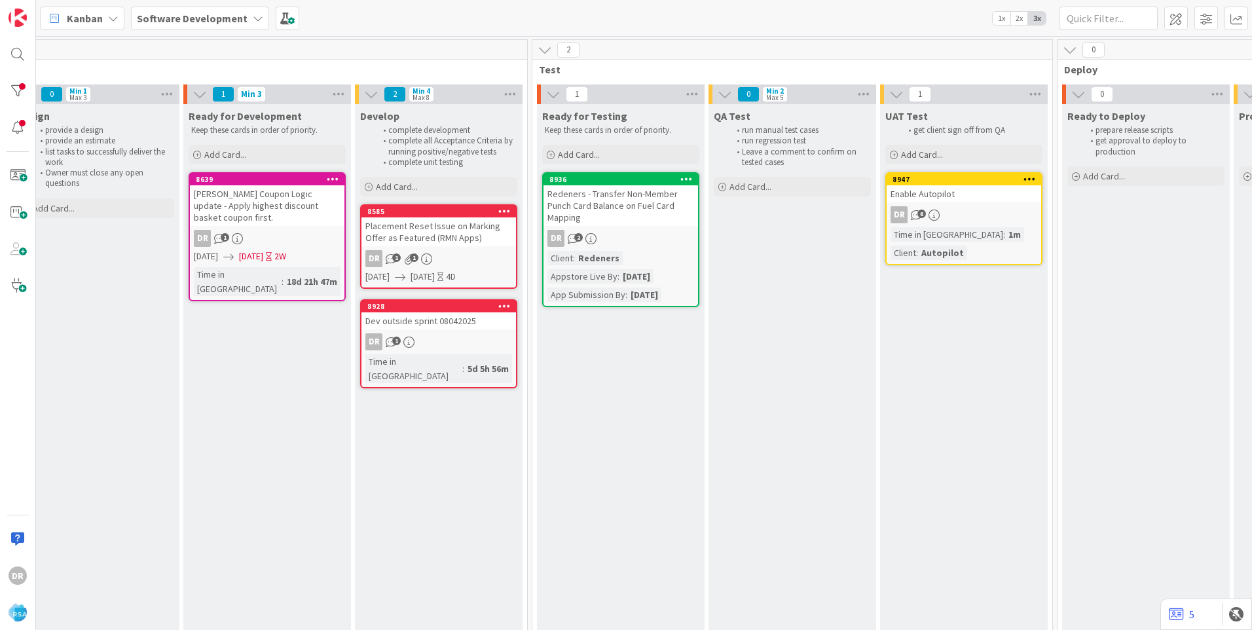
scroll to position [0, 1595]
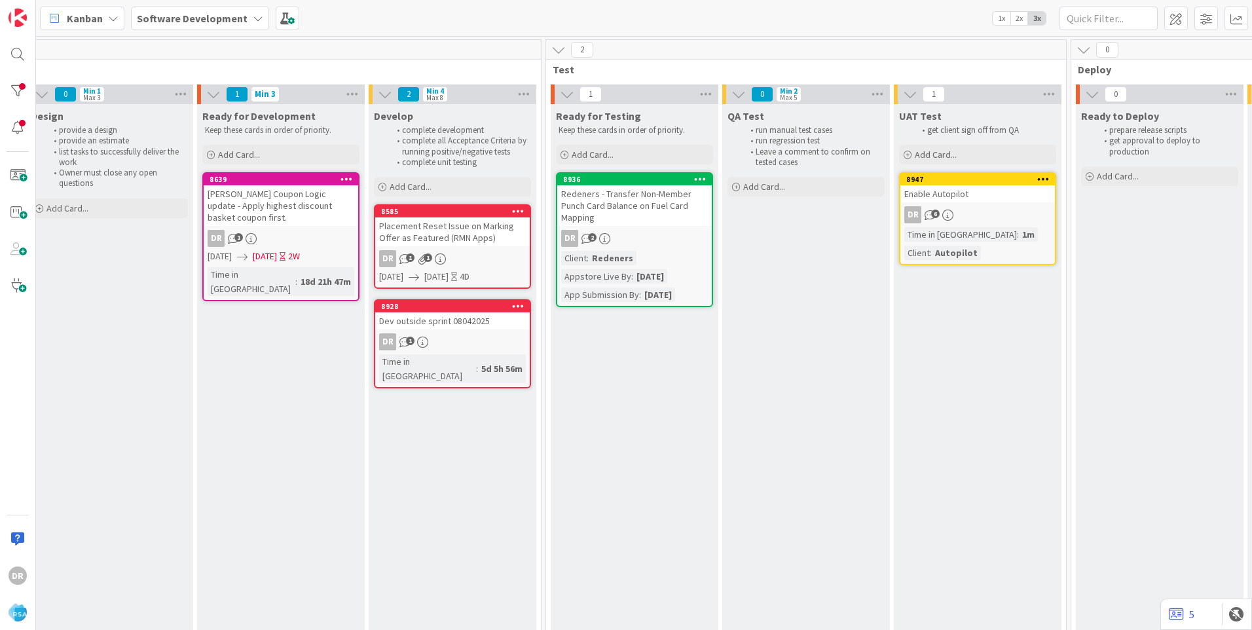
click at [628, 198] on div "Redeners - Transfer Non-Member Punch Card Balance on Fuel Card Mapping" at bounding box center [634, 205] width 154 height 41
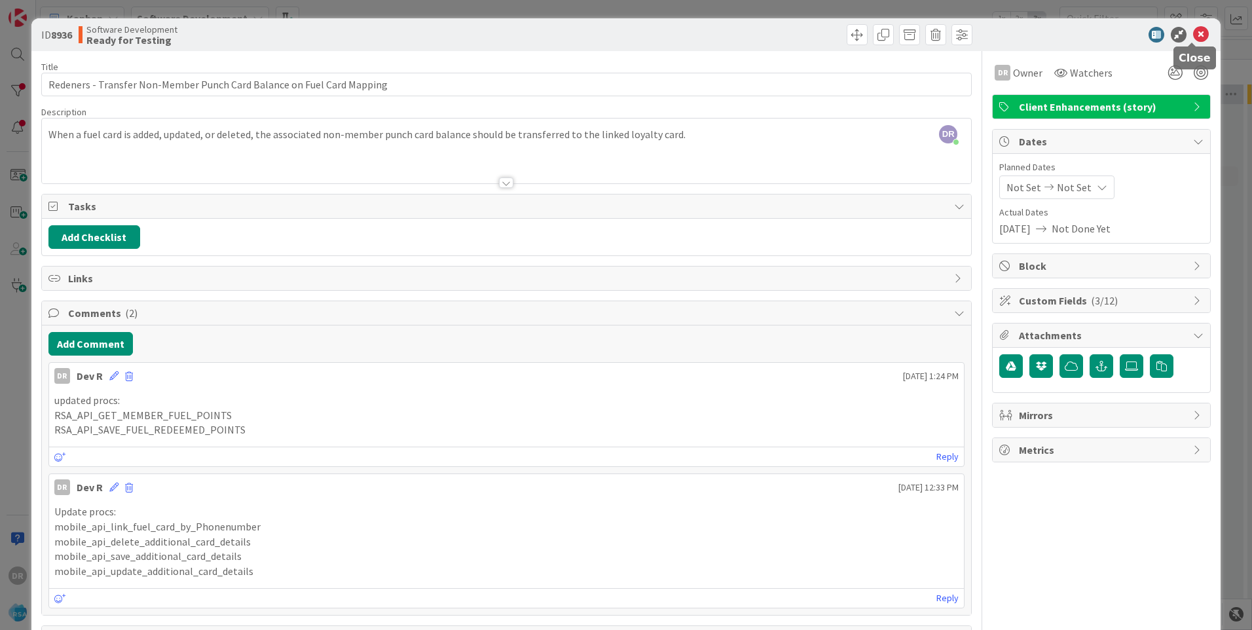
click at [1193, 31] on icon at bounding box center [1201, 35] width 16 height 16
